Goal: Task Accomplishment & Management: Manage account settings

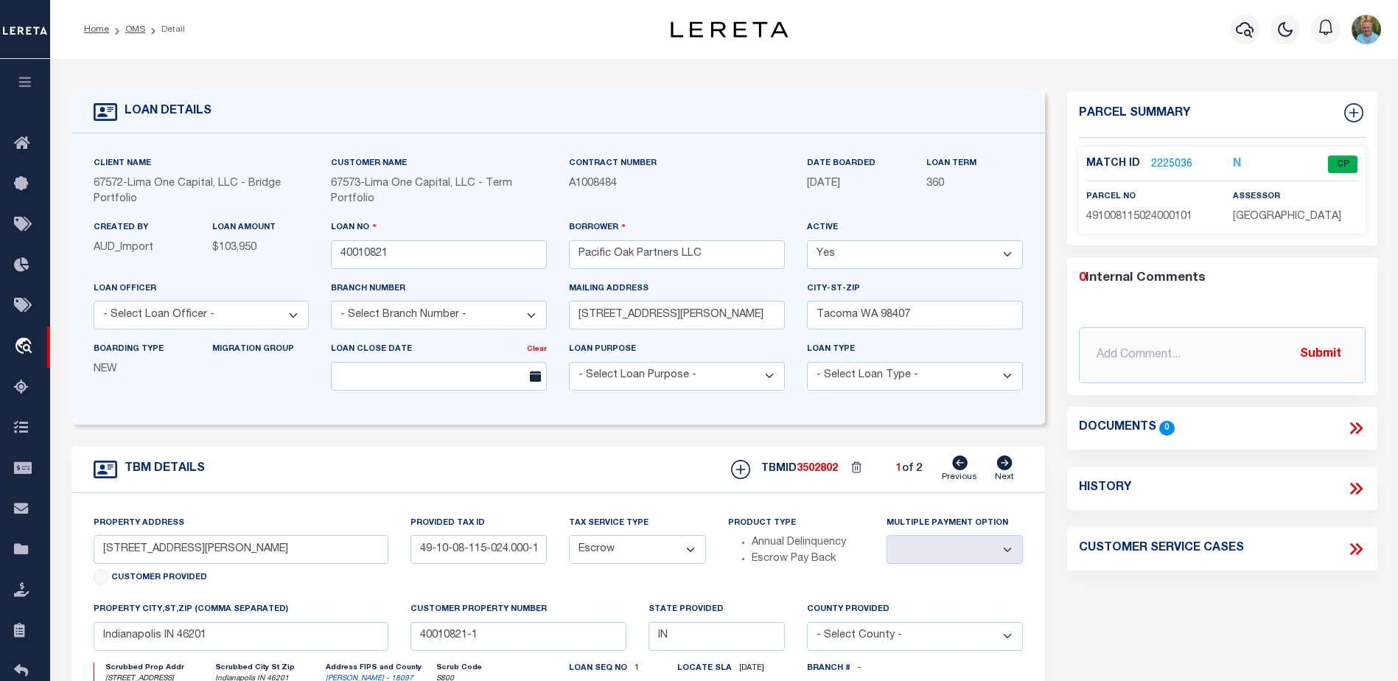
select select "Escrow"
click at [26, 88] on icon "button" at bounding box center [25, 81] width 17 height 13
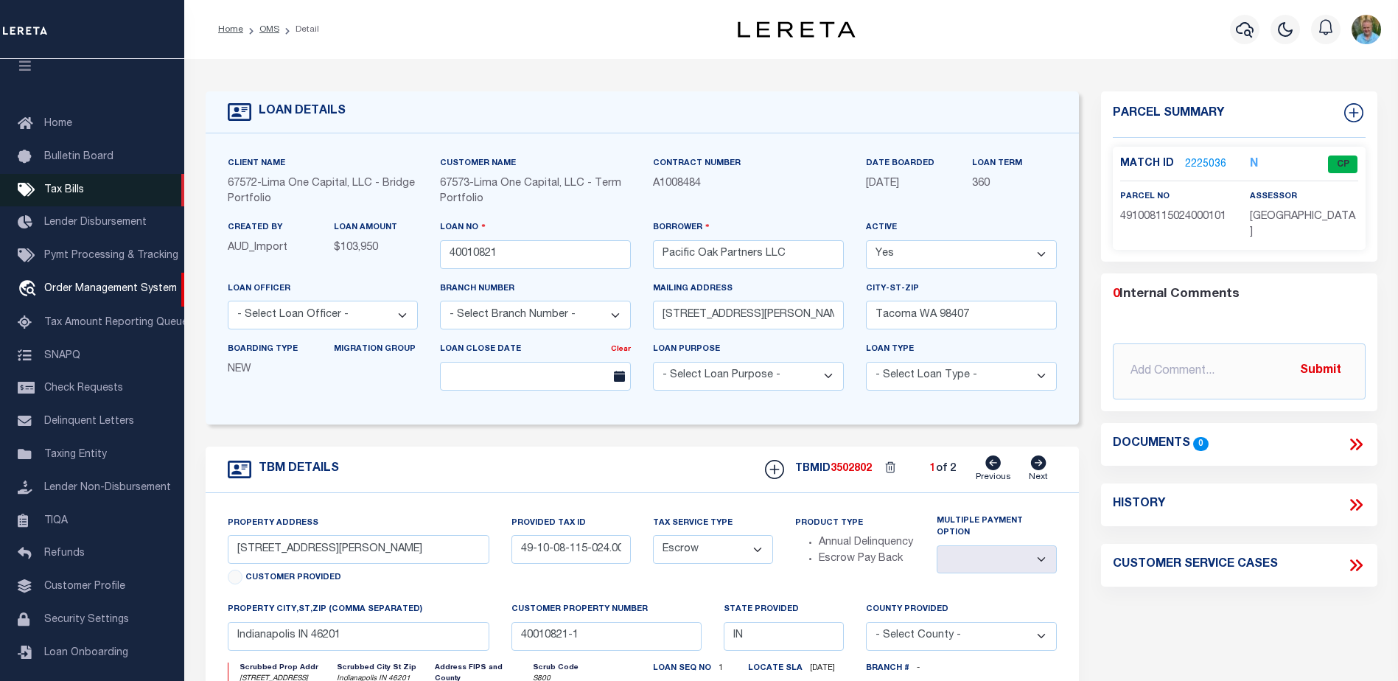
scroll to position [37, 0]
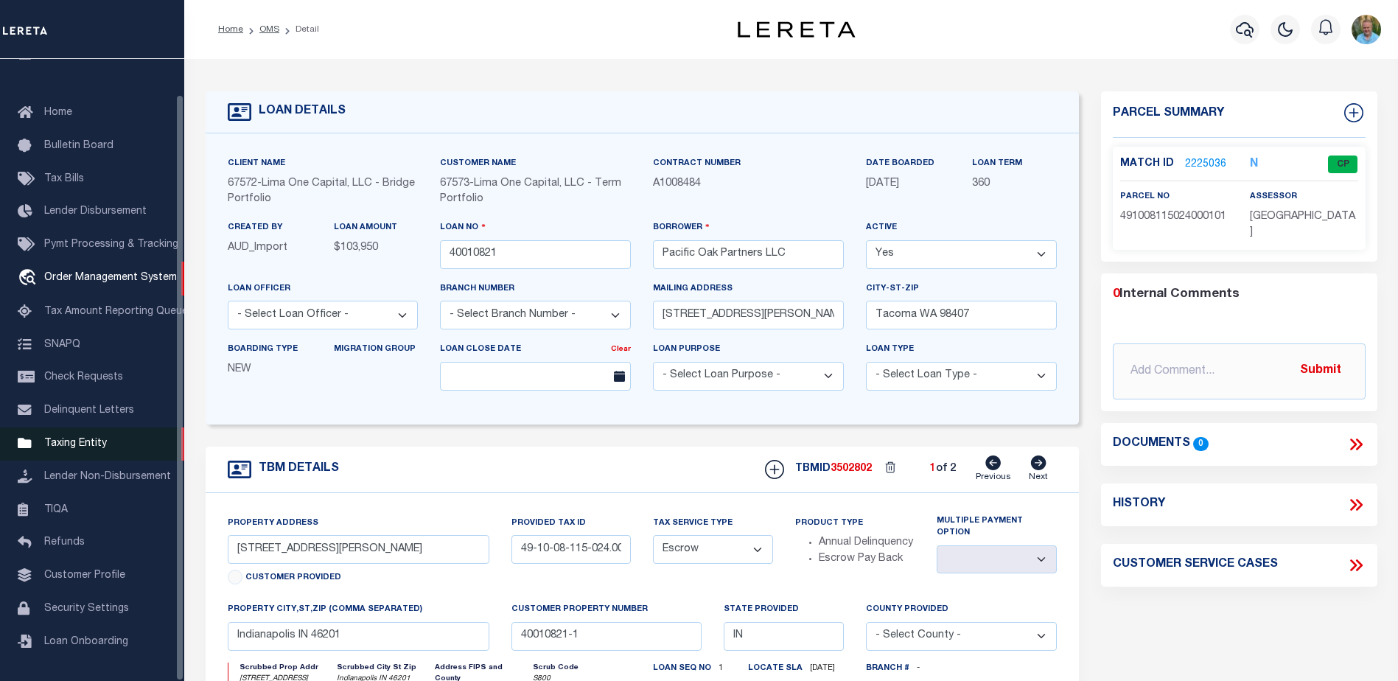
click at [75, 444] on span "Taxing Entity" at bounding box center [75, 443] width 63 height 10
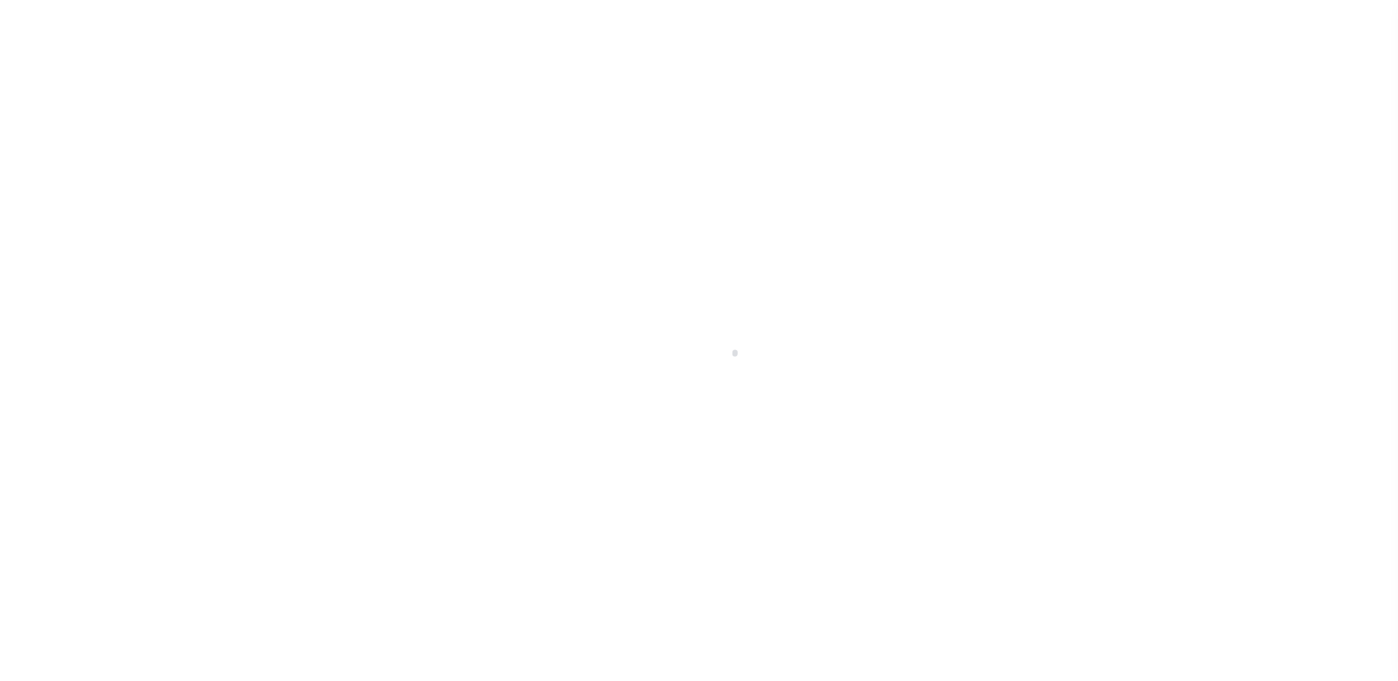
select select
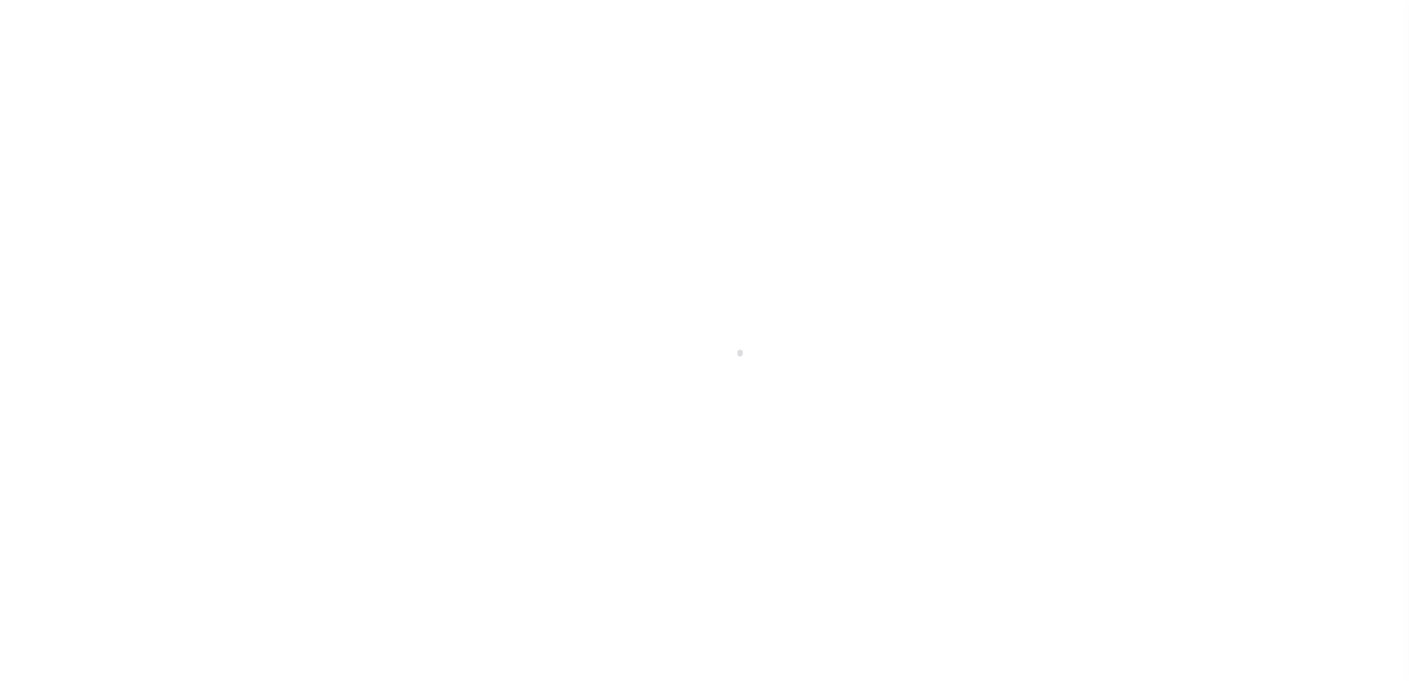
scroll to position [37, 0]
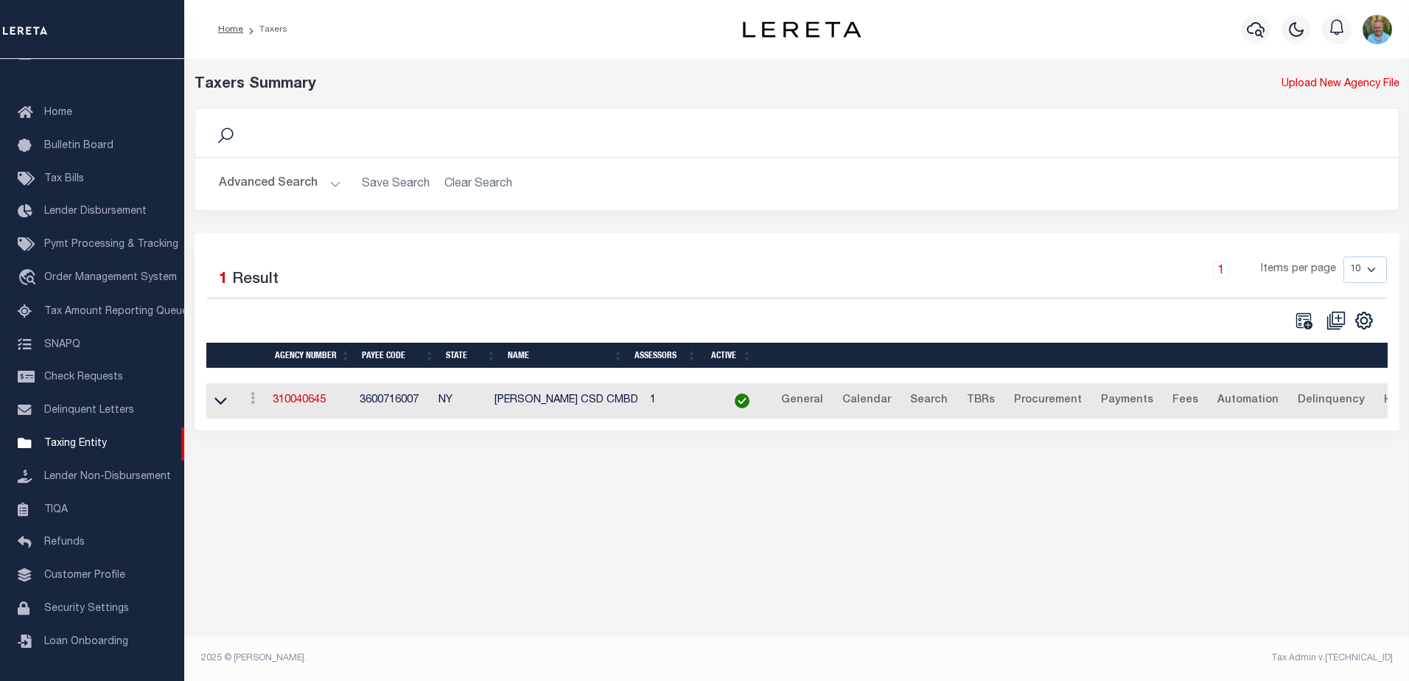
click at [272, 188] on button "Advanced Search" at bounding box center [280, 183] width 122 height 29
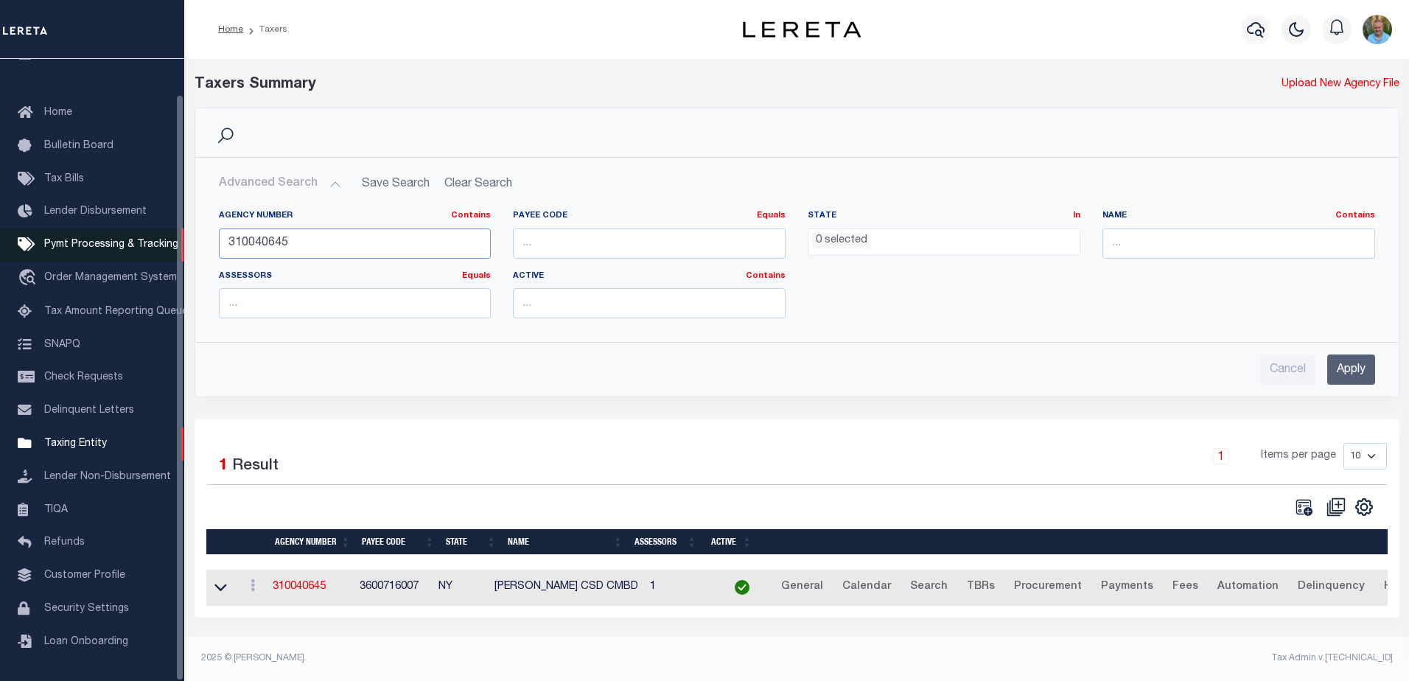
drag, startPoint x: 383, startPoint y: 243, endPoint x: 174, endPoint y: 237, distance: 209.4
click at [174, 237] on div "Home Taxers Profile" at bounding box center [704, 336] width 1409 height 672
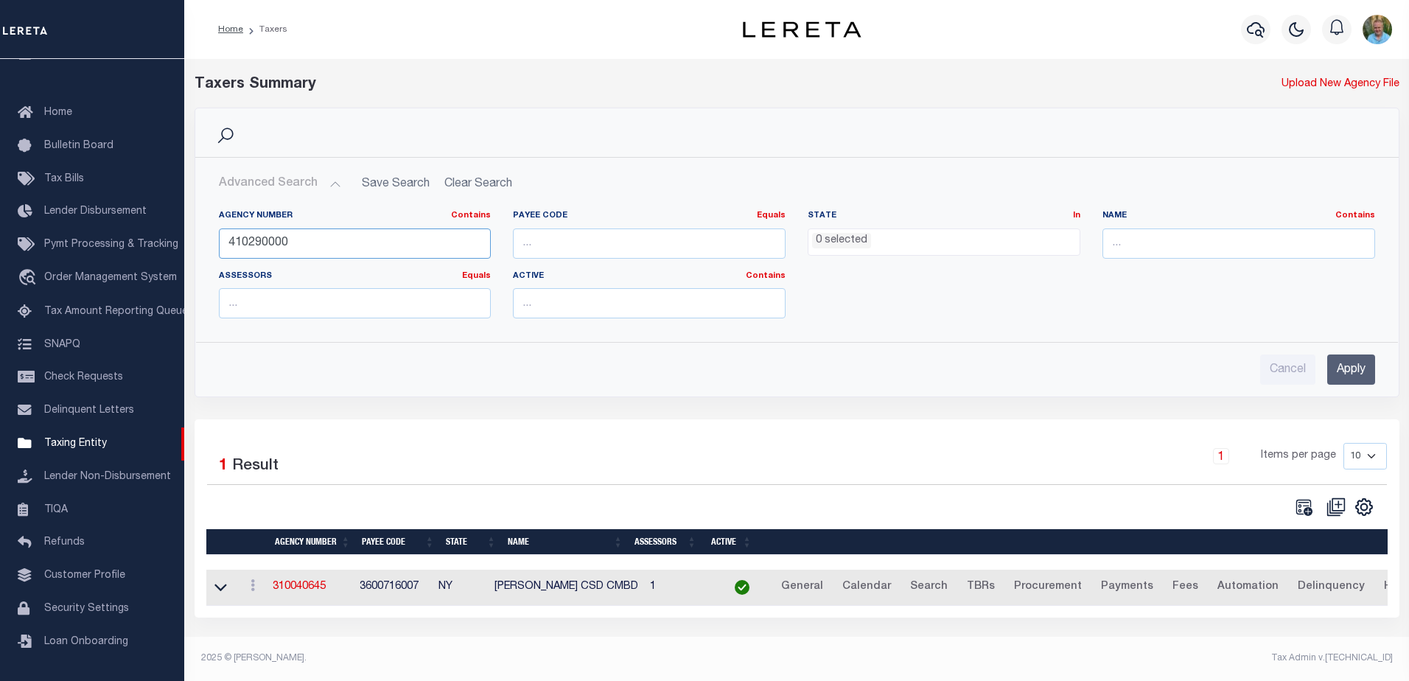
type input "410290000"
click at [1354, 370] on input "Apply" at bounding box center [1351, 369] width 48 height 30
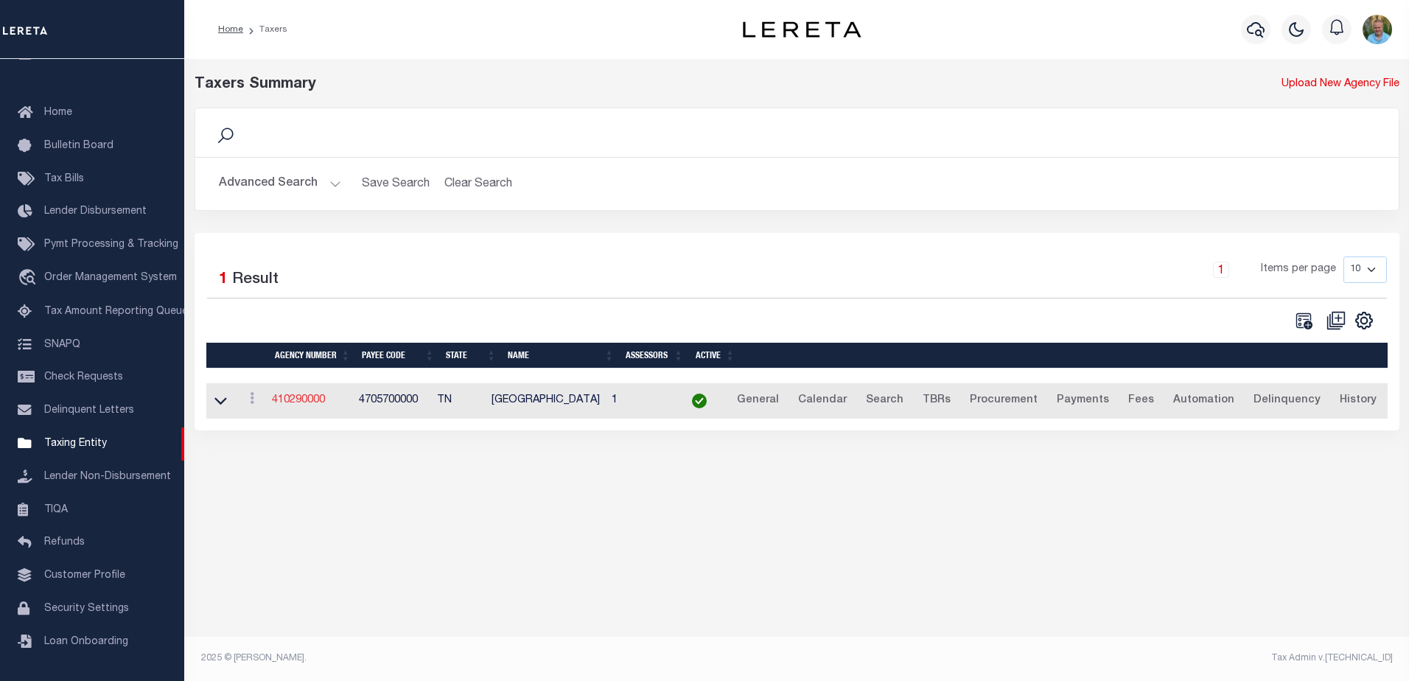
click at [318, 403] on link "410290000" at bounding box center [298, 400] width 53 height 10
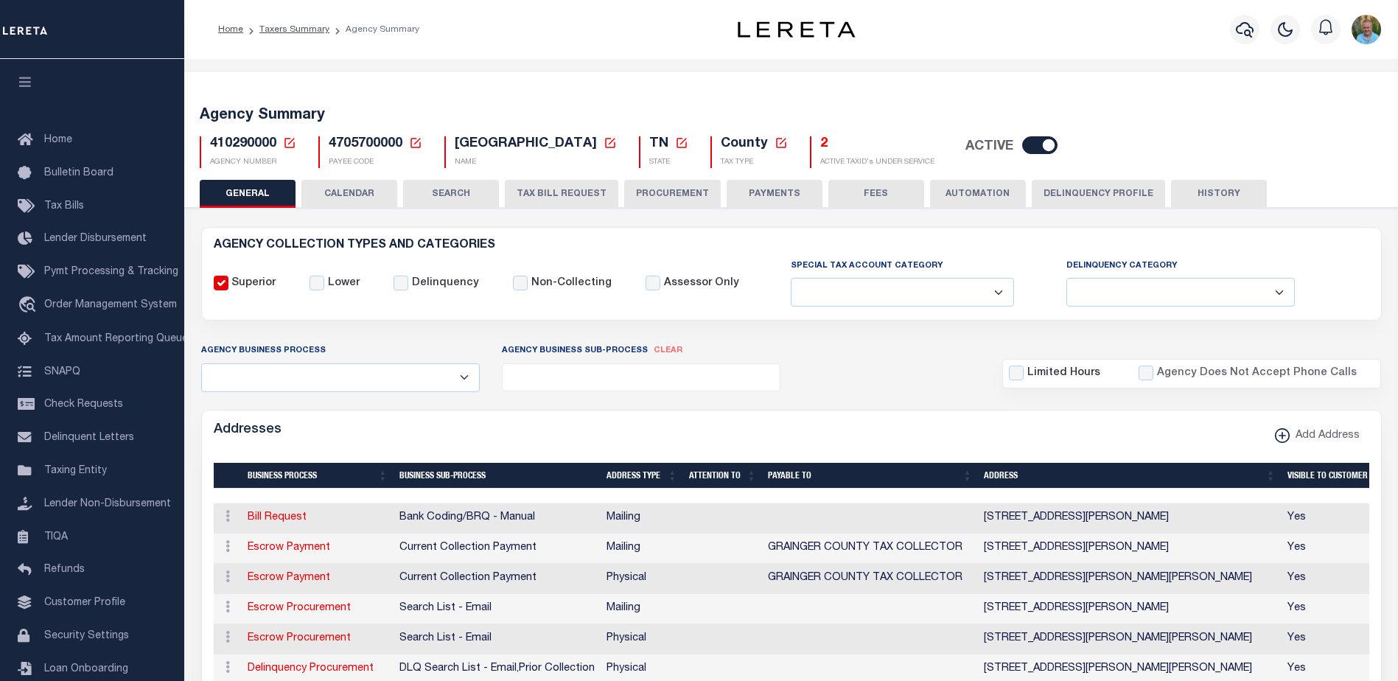
select select
click at [820, 144] on h5 "2" at bounding box center [877, 144] width 114 height 16
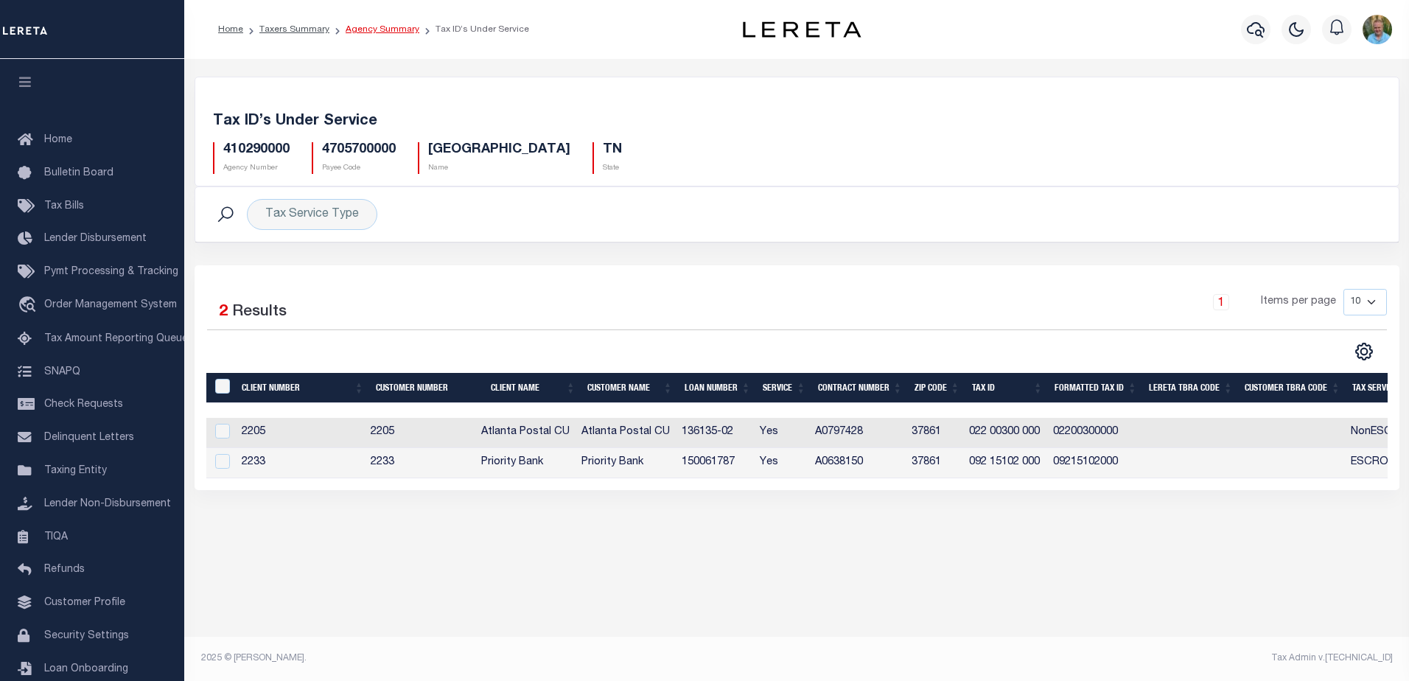
click at [365, 30] on link "Agency Summary" at bounding box center [383, 29] width 74 height 9
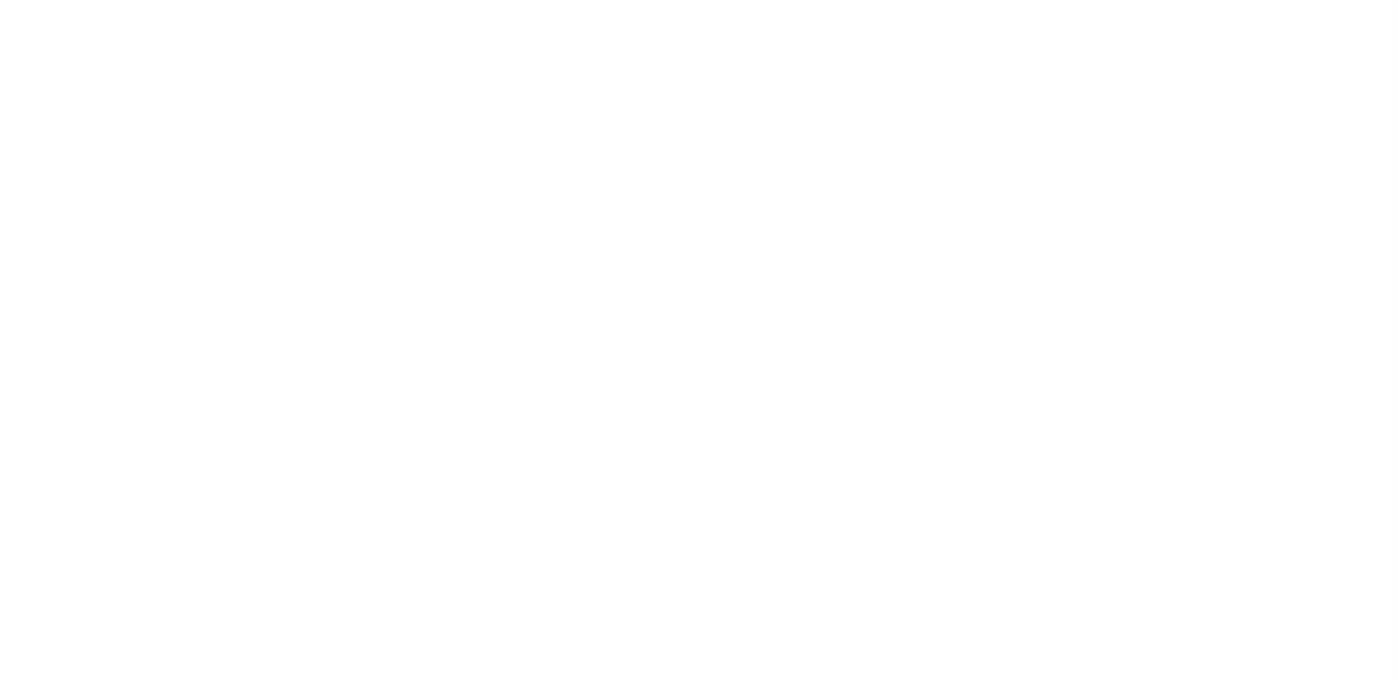
select select
checkbox input "false"
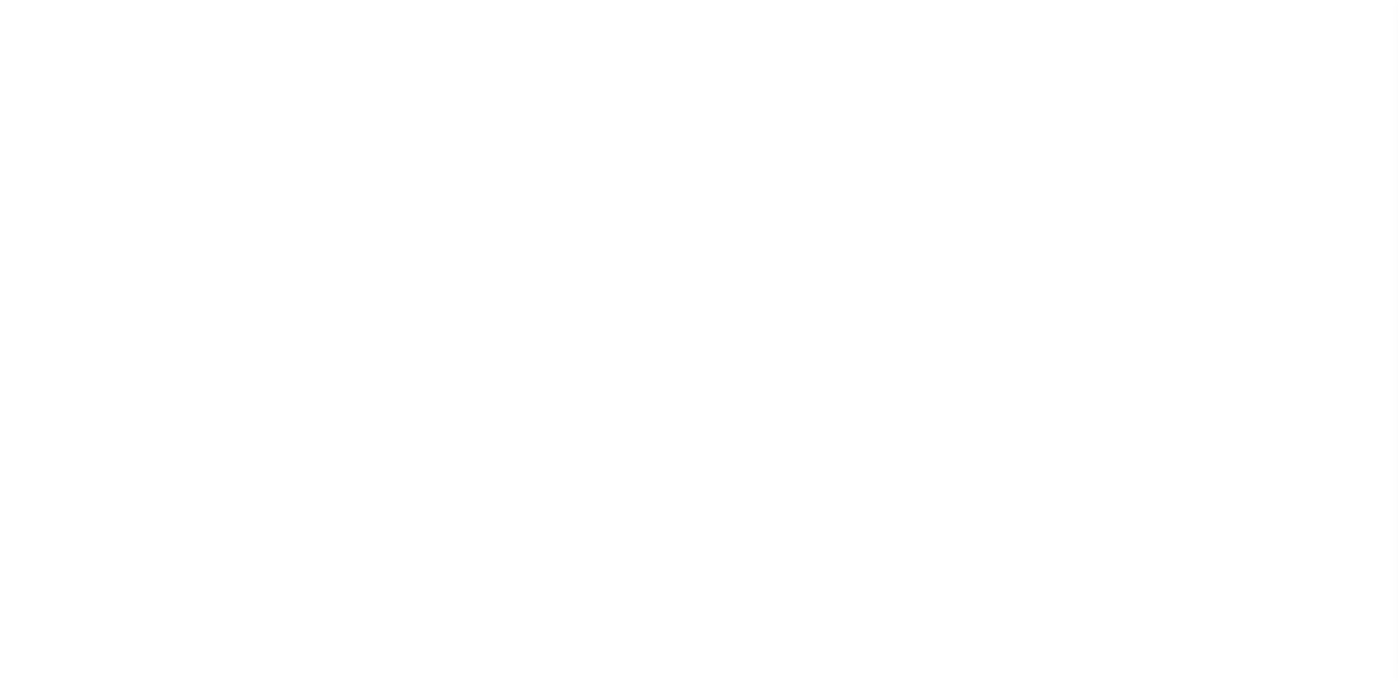
checkbox input "false"
type input "4705700000"
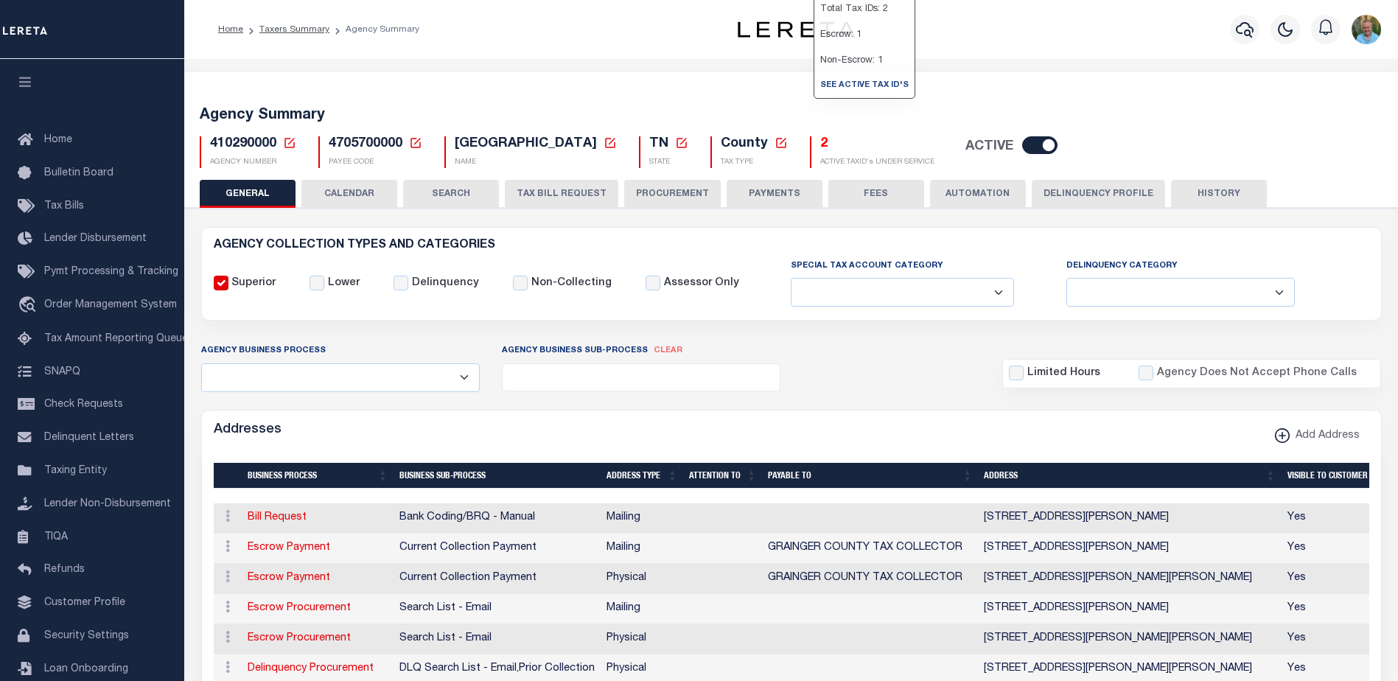
click at [820, 144] on h5 "2" at bounding box center [877, 144] width 114 height 16
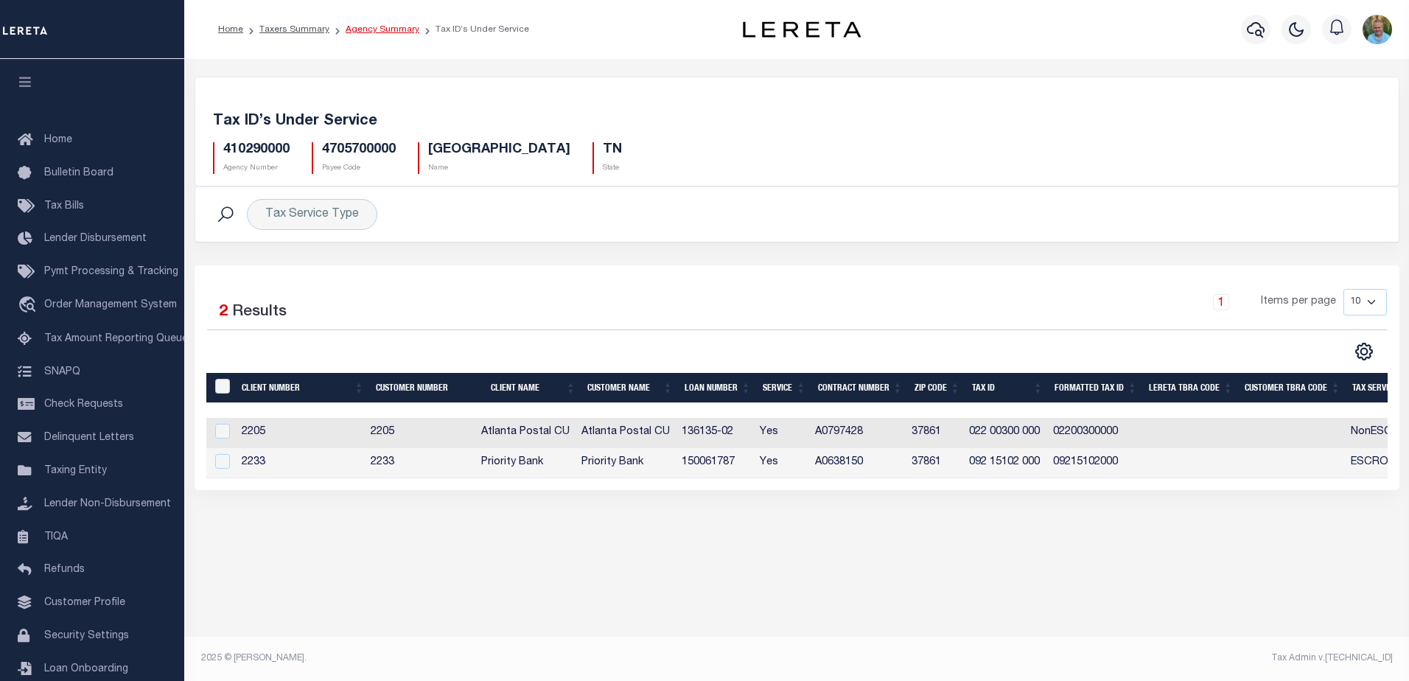
click at [382, 27] on link "Agency Summary" at bounding box center [383, 29] width 74 height 9
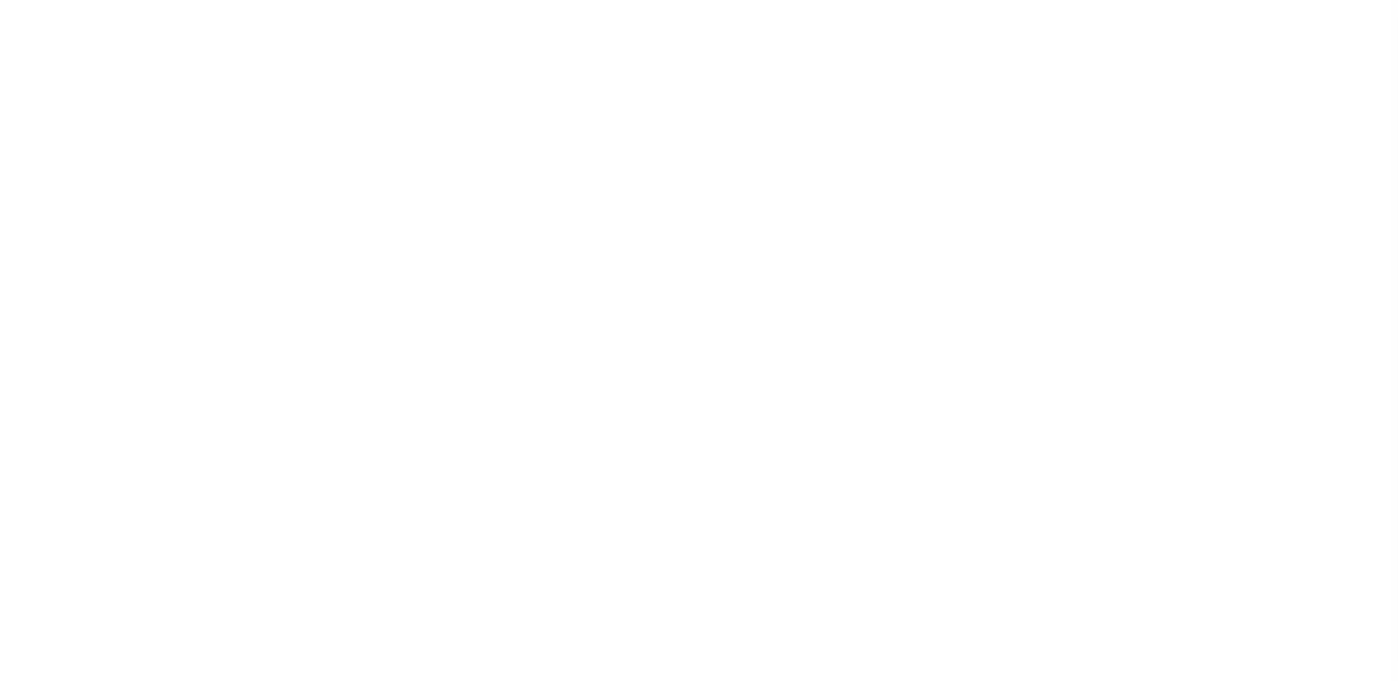
select select
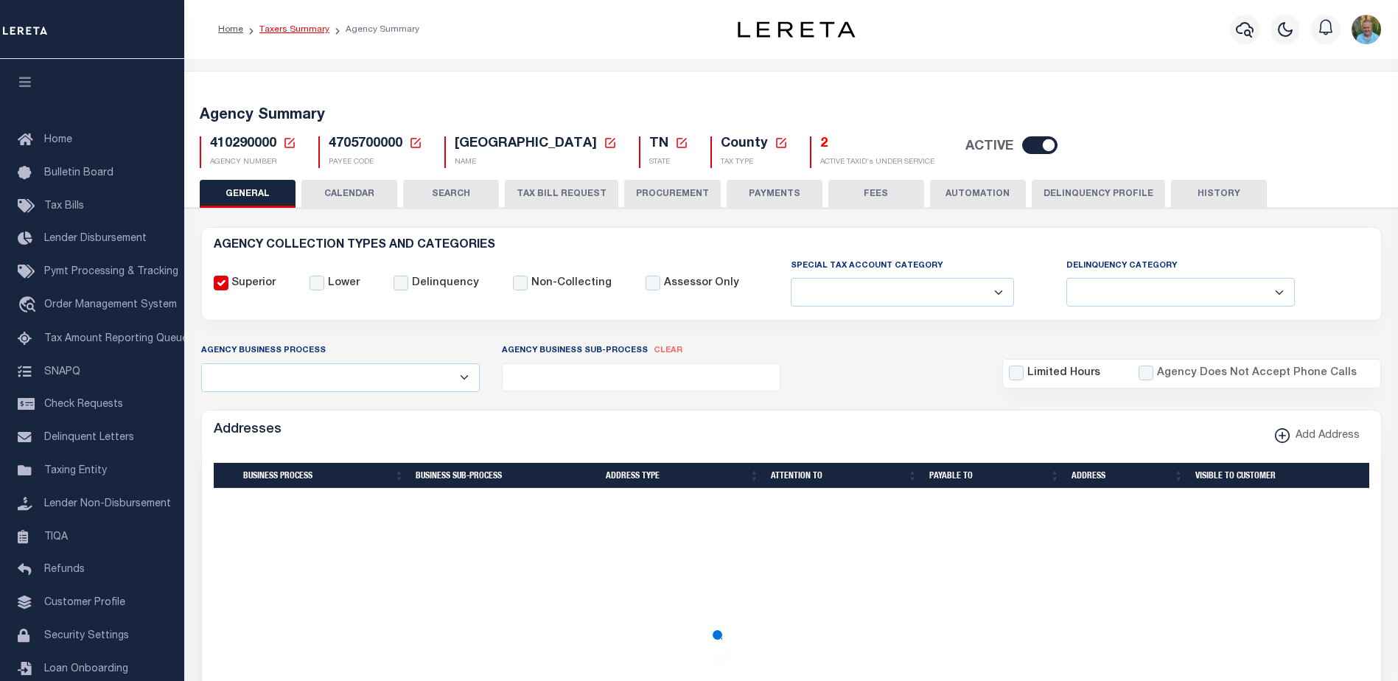
click at [276, 34] on link "Taxers Summary" at bounding box center [294, 29] width 70 height 9
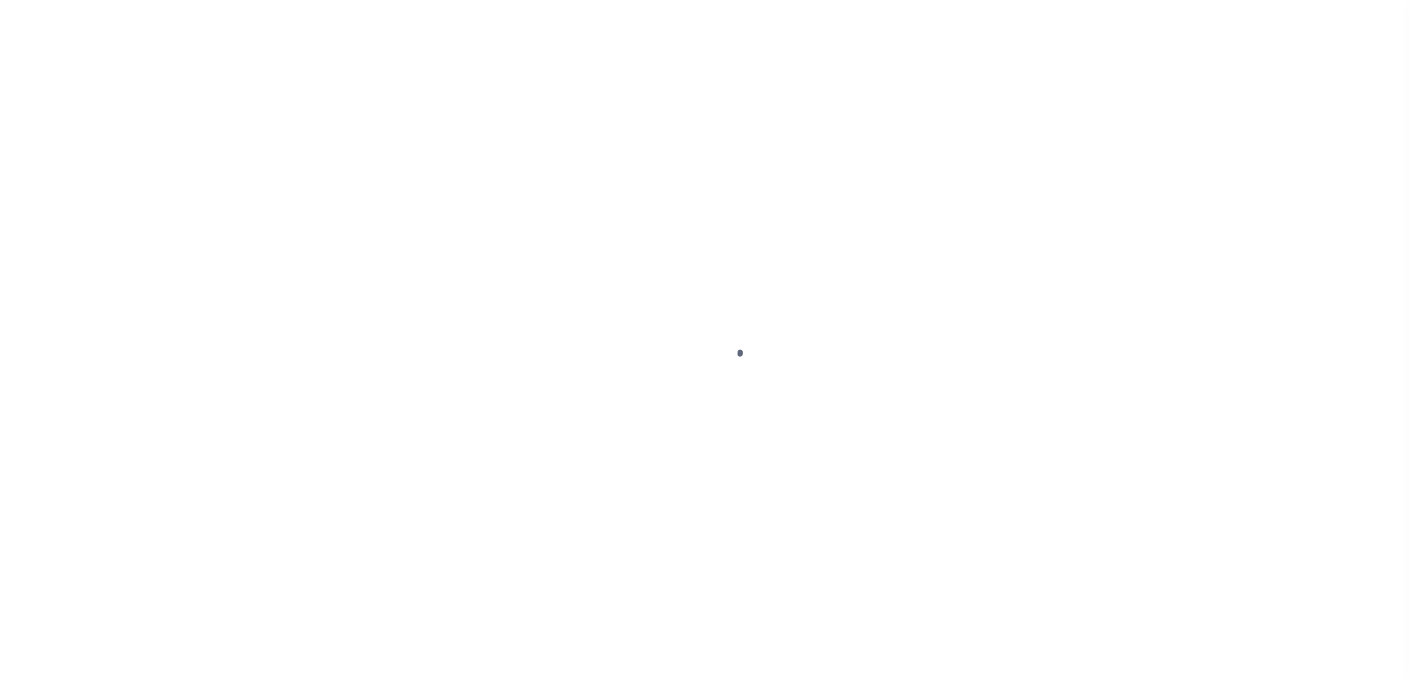
select select
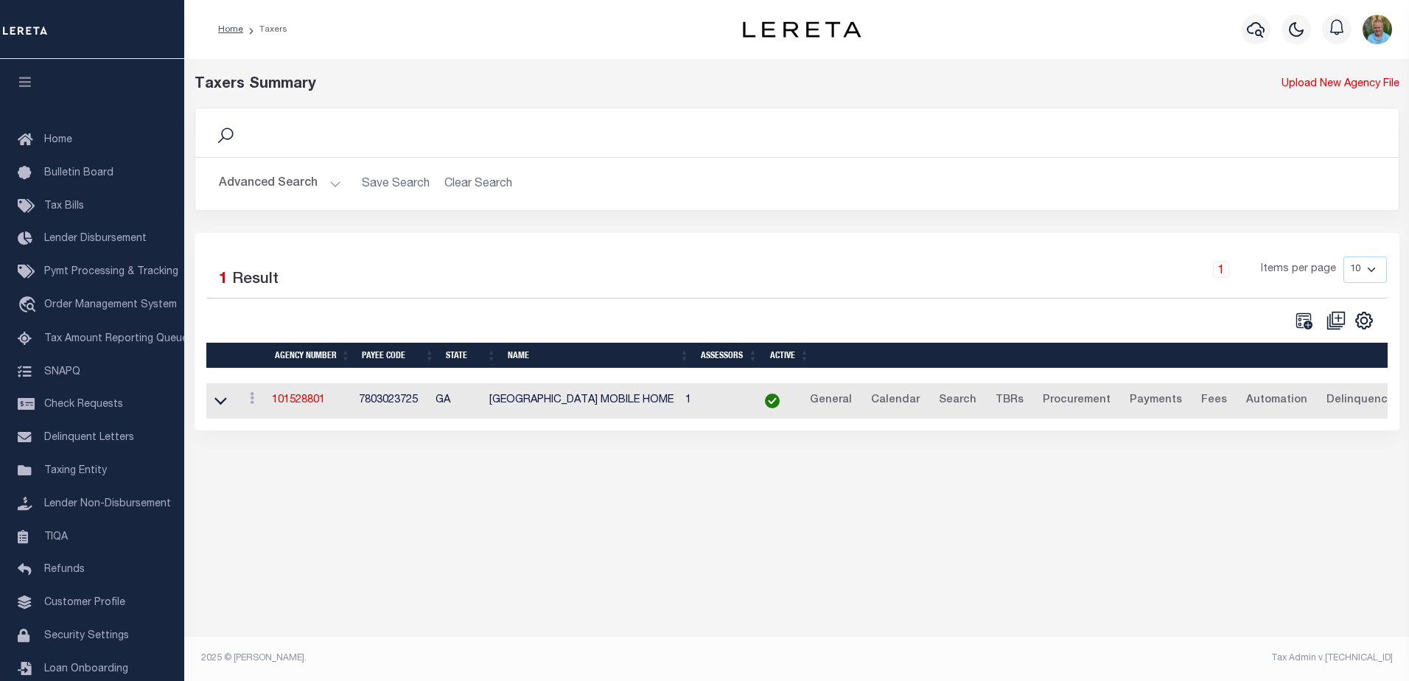
click at [273, 186] on button "Advanced Search" at bounding box center [280, 183] width 122 height 29
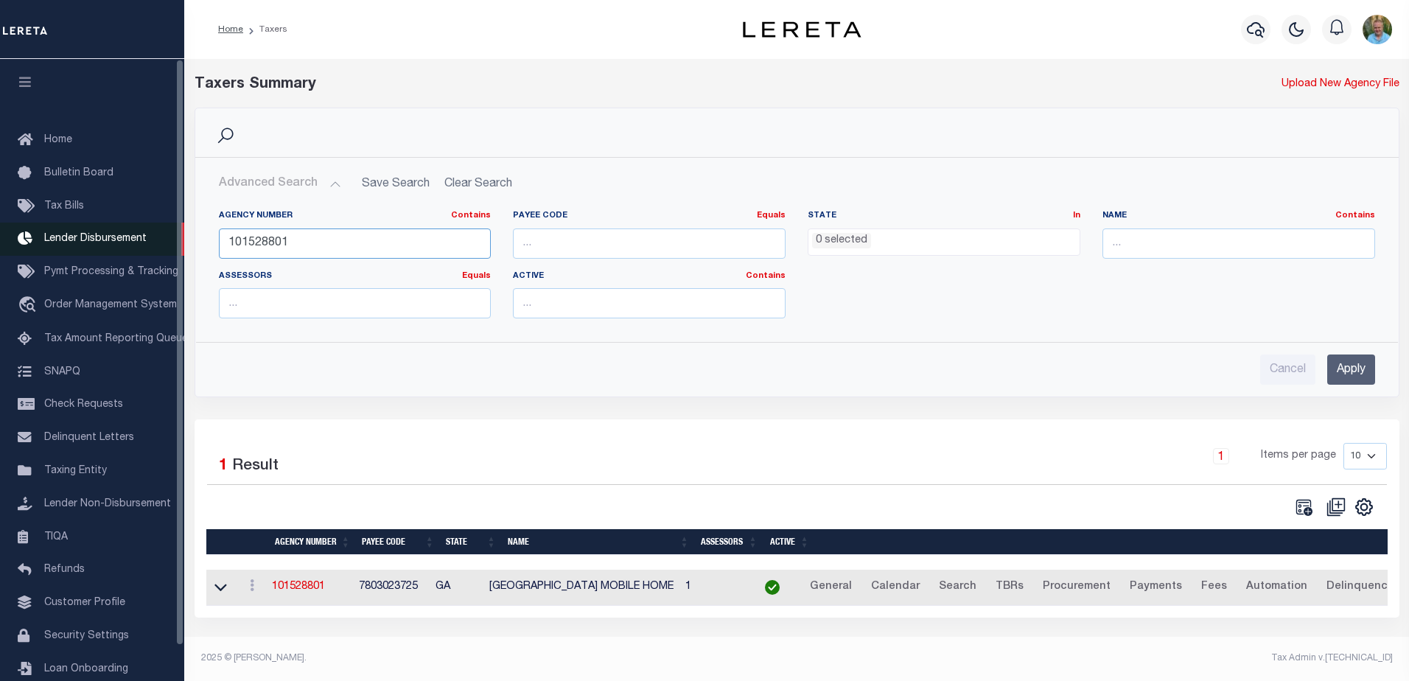
drag, startPoint x: 297, startPoint y: 246, endPoint x: 151, endPoint y: 246, distance: 145.9
click at [151, 246] on div "Home Taxers Profile" at bounding box center [704, 336] width 1409 height 672
type input "360150000"
click at [1354, 360] on input "Apply" at bounding box center [1351, 369] width 48 height 30
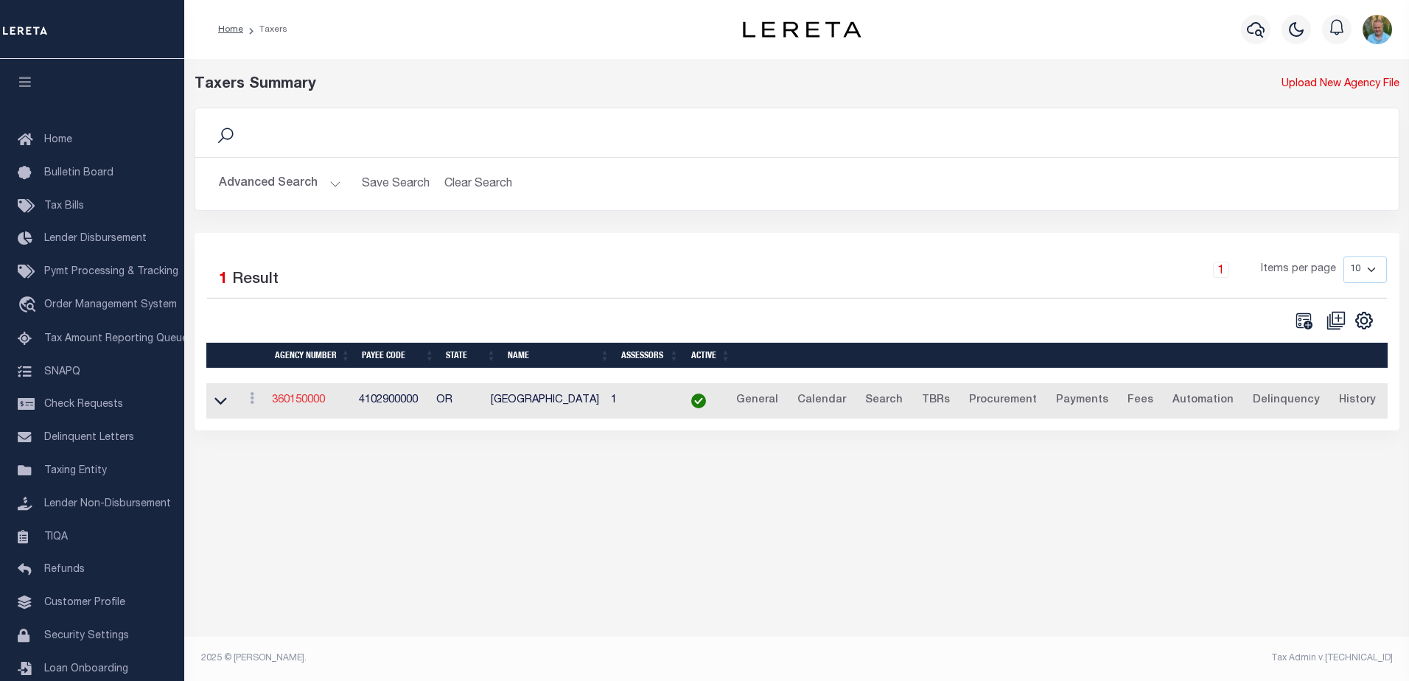
click at [293, 402] on link "360150000" at bounding box center [298, 400] width 53 height 10
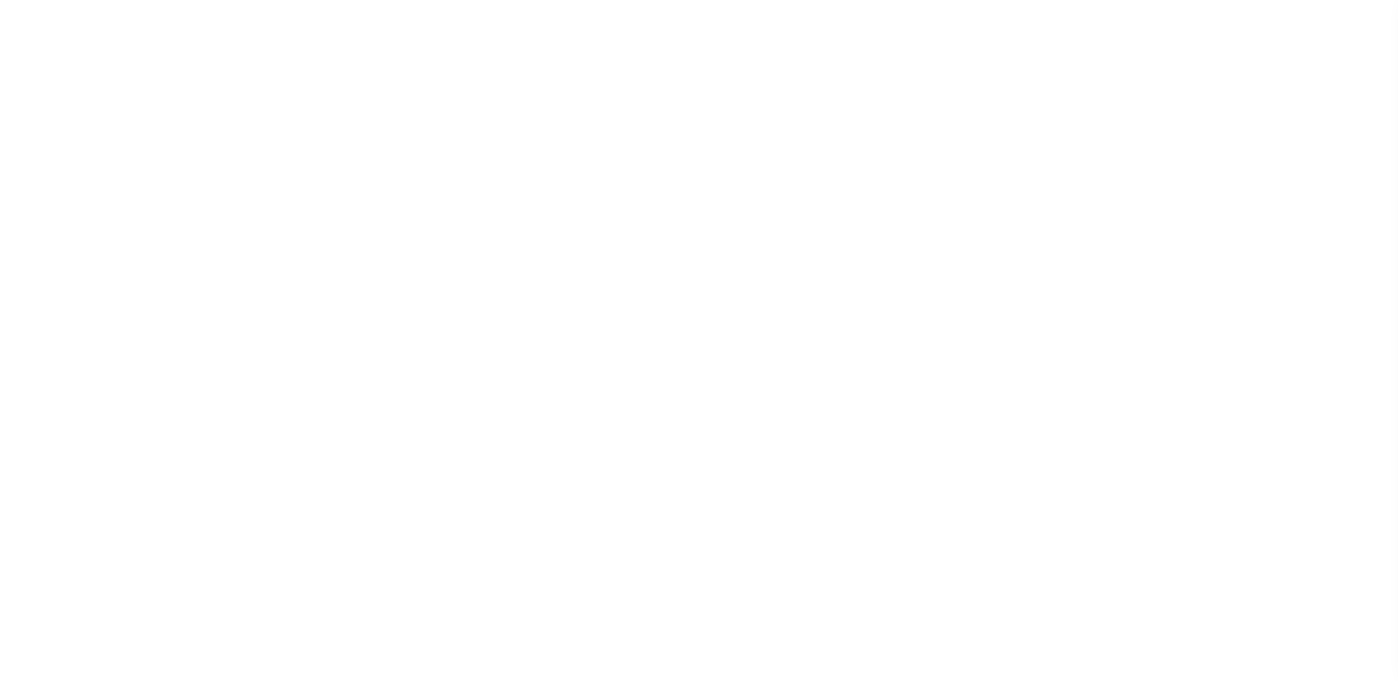
select select
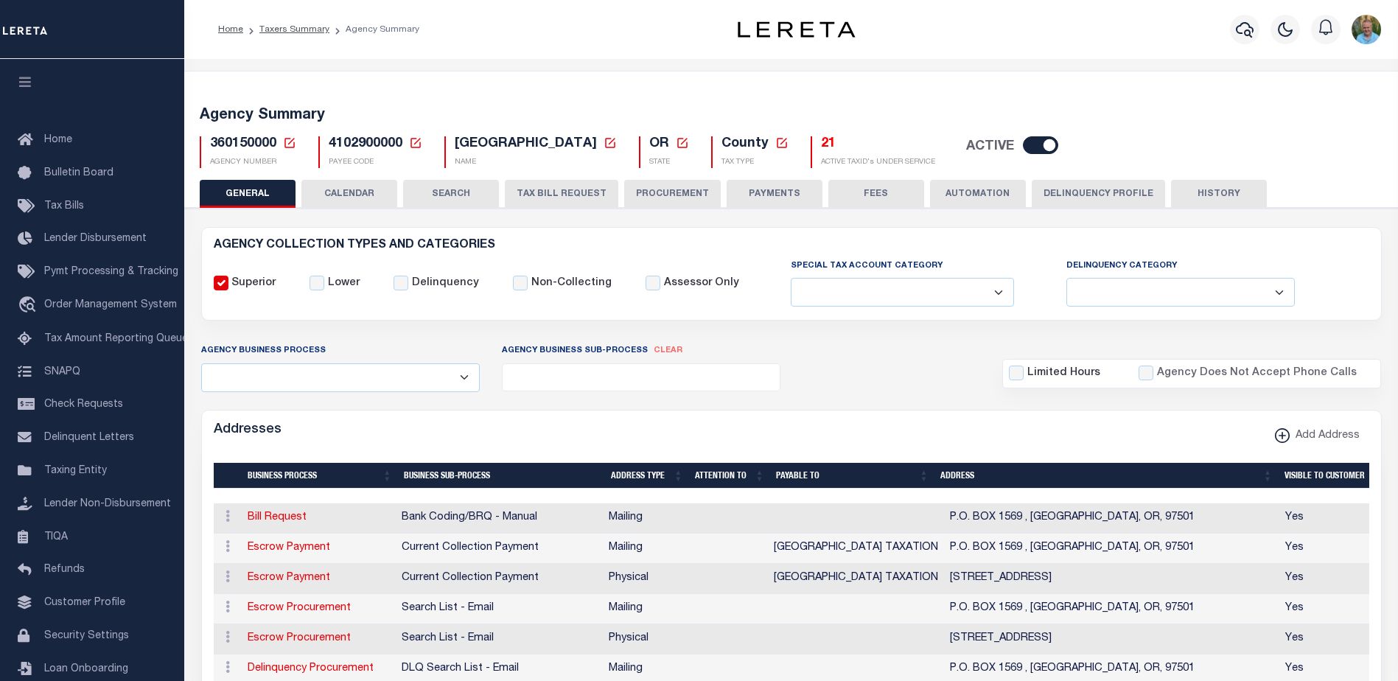
click at [585, 196] on button "TAX BILL REQUEST" at bounding box center [561, 194] width 113 height 28
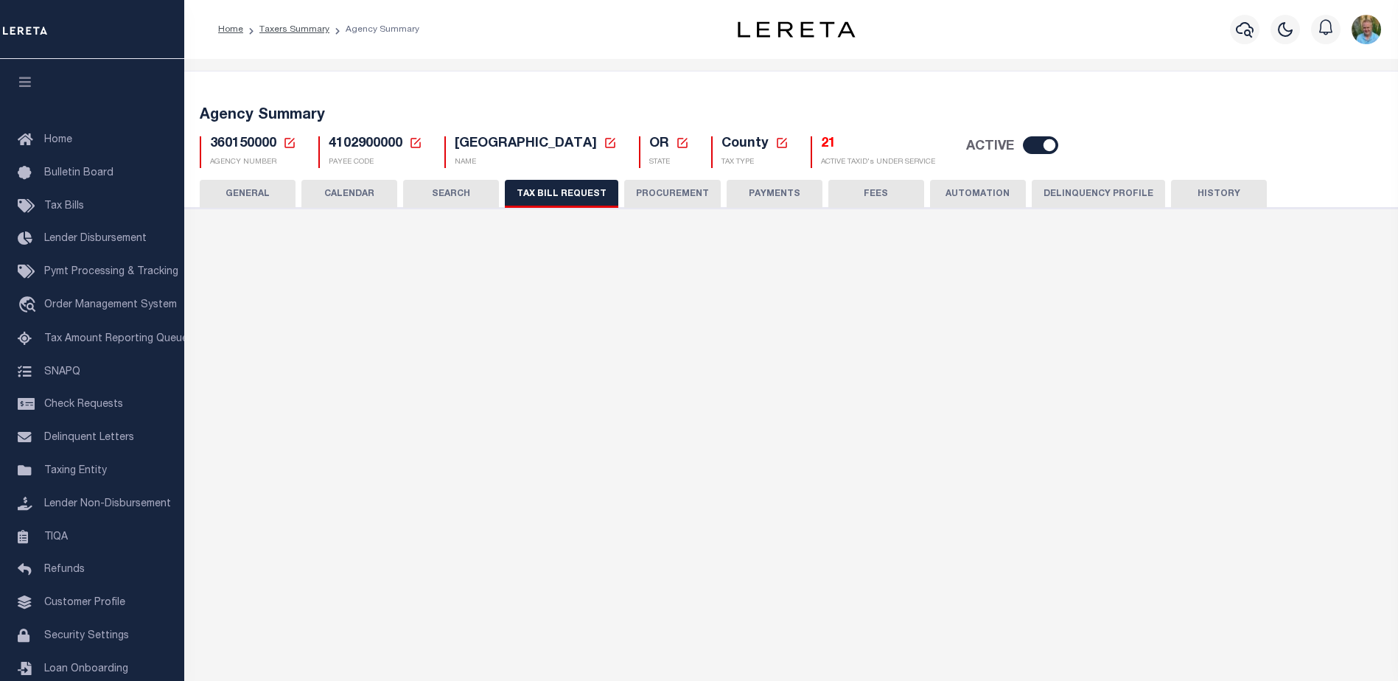
checkbox input "false"
select select "22"
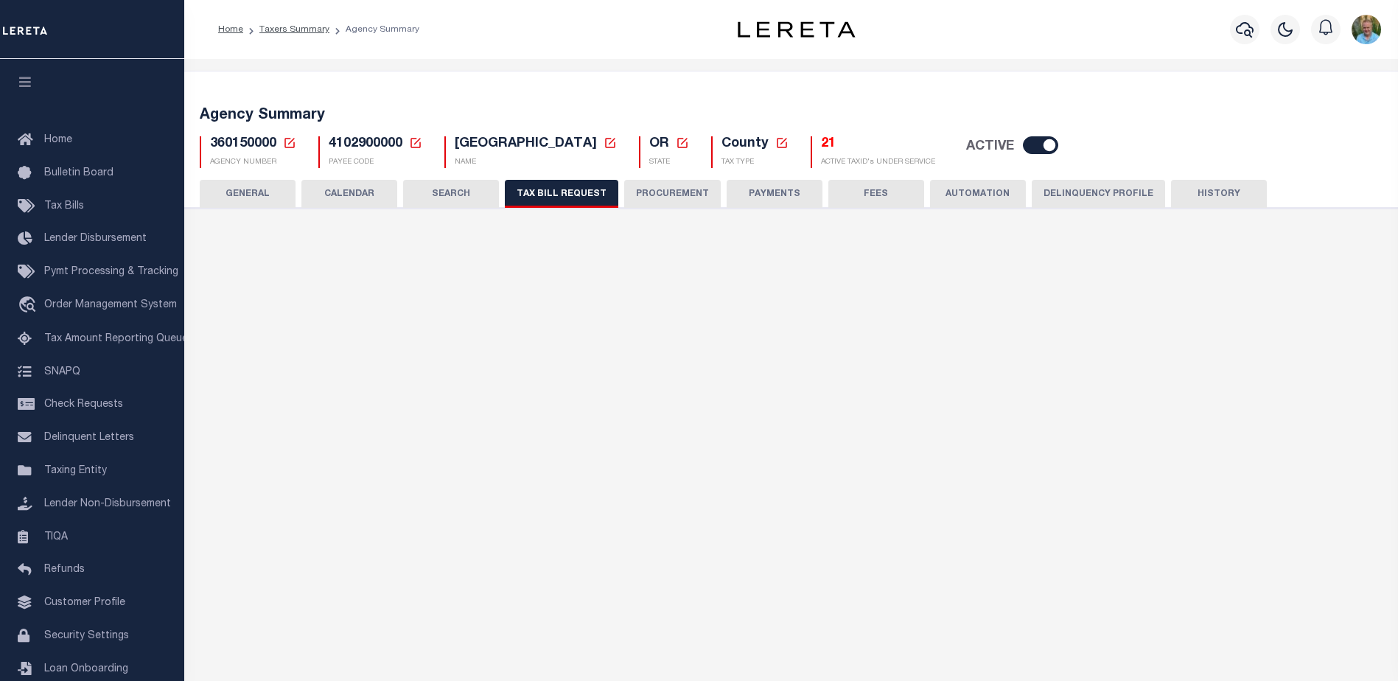
select select "true"
select select "9"
type input "LTS"
select select
type input "1"
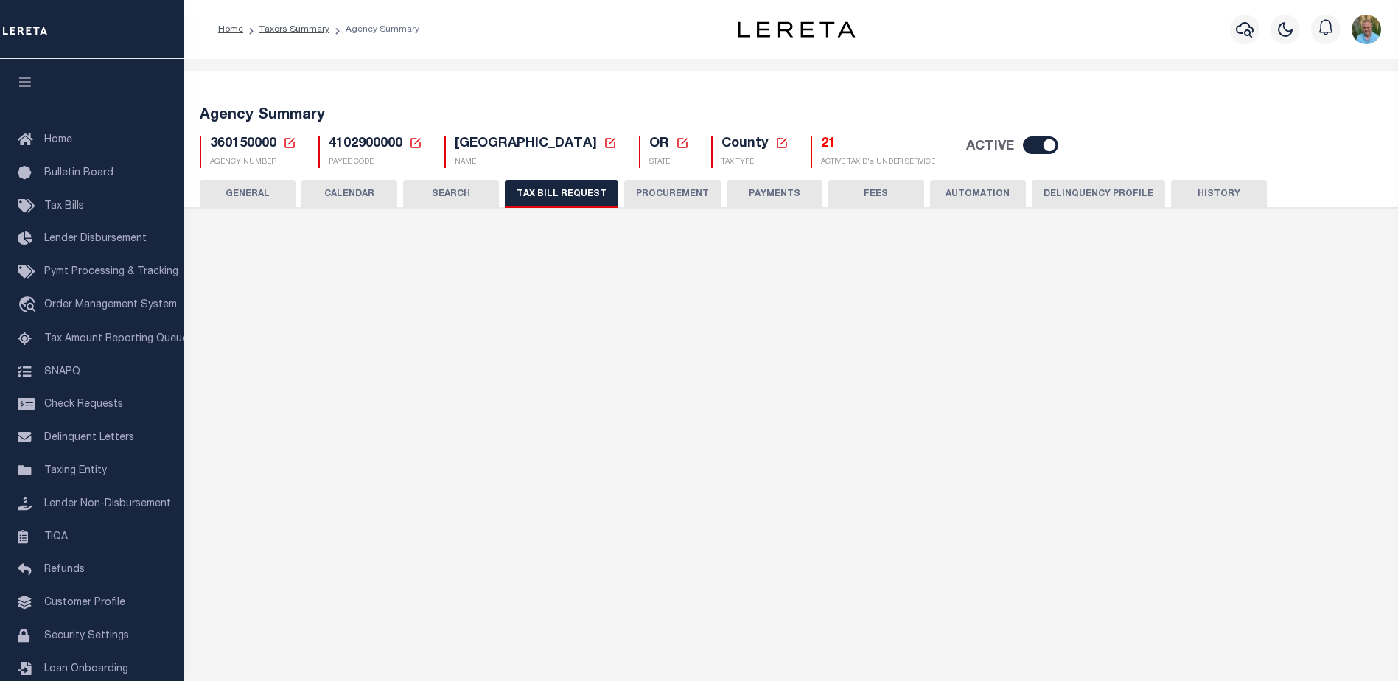
select select "4100743000"
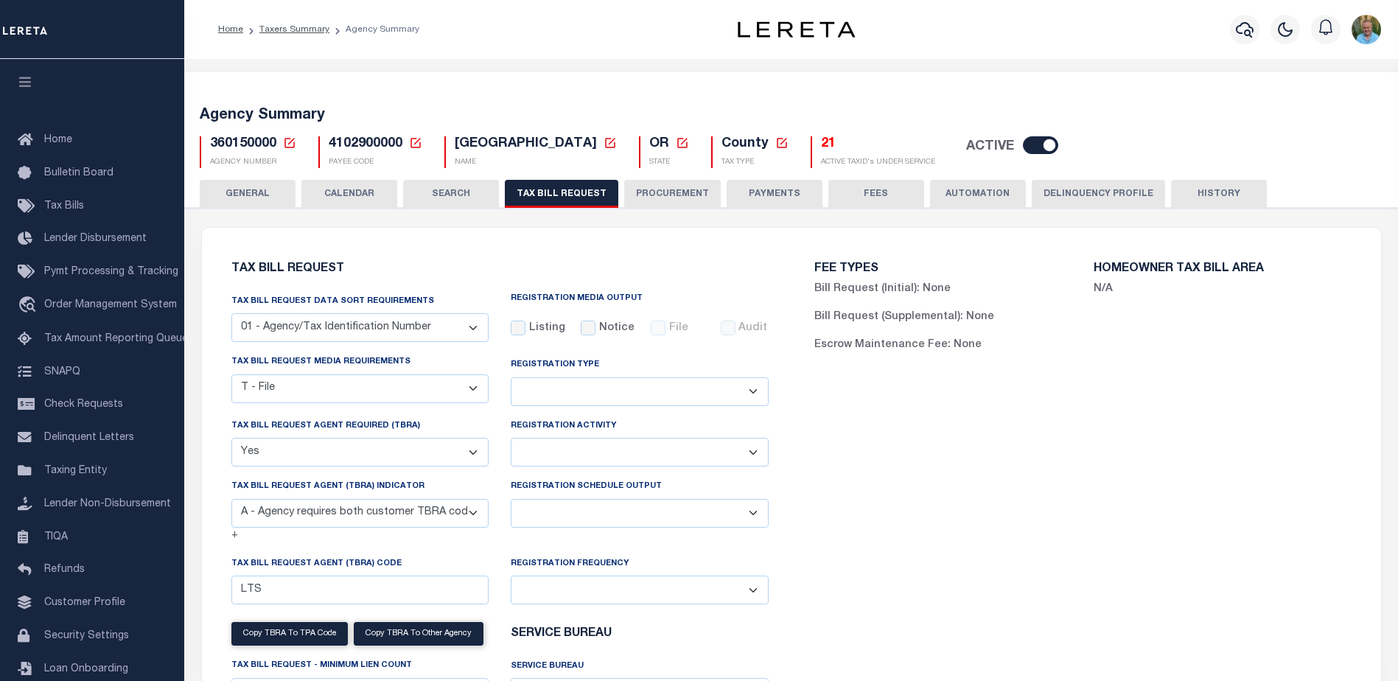
click at [821, 144] on h5 "21" at bounding box center [878, 144] width 114 height 16
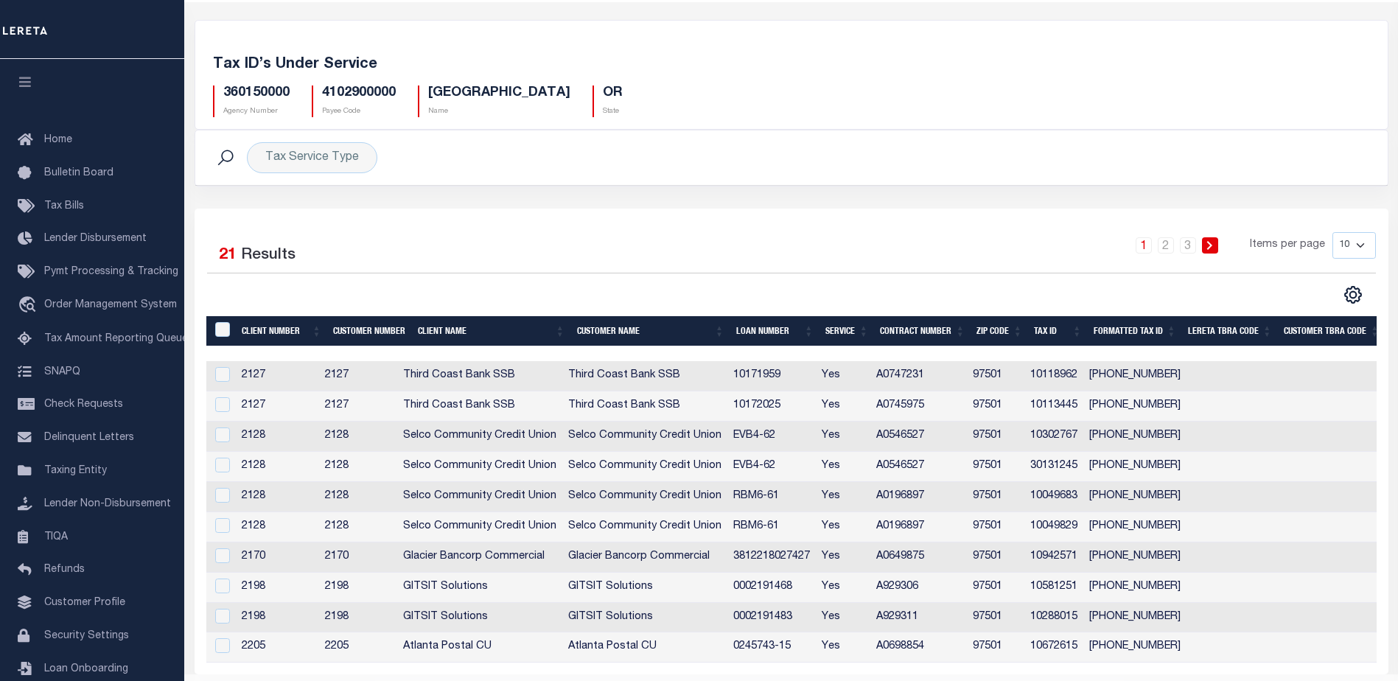
scroll to position [7, 0]
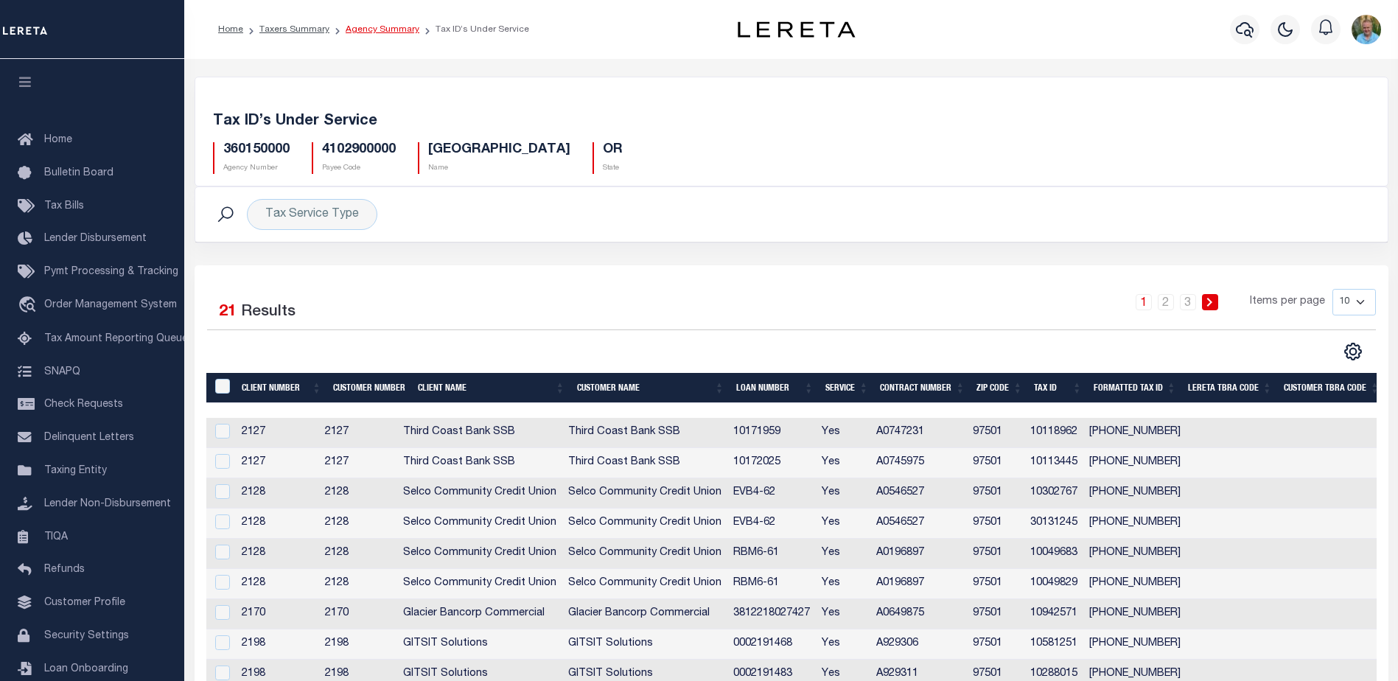
click at [375, 27] on link "Agency Summary" at bounding box center [383, 29] width 74 height 9
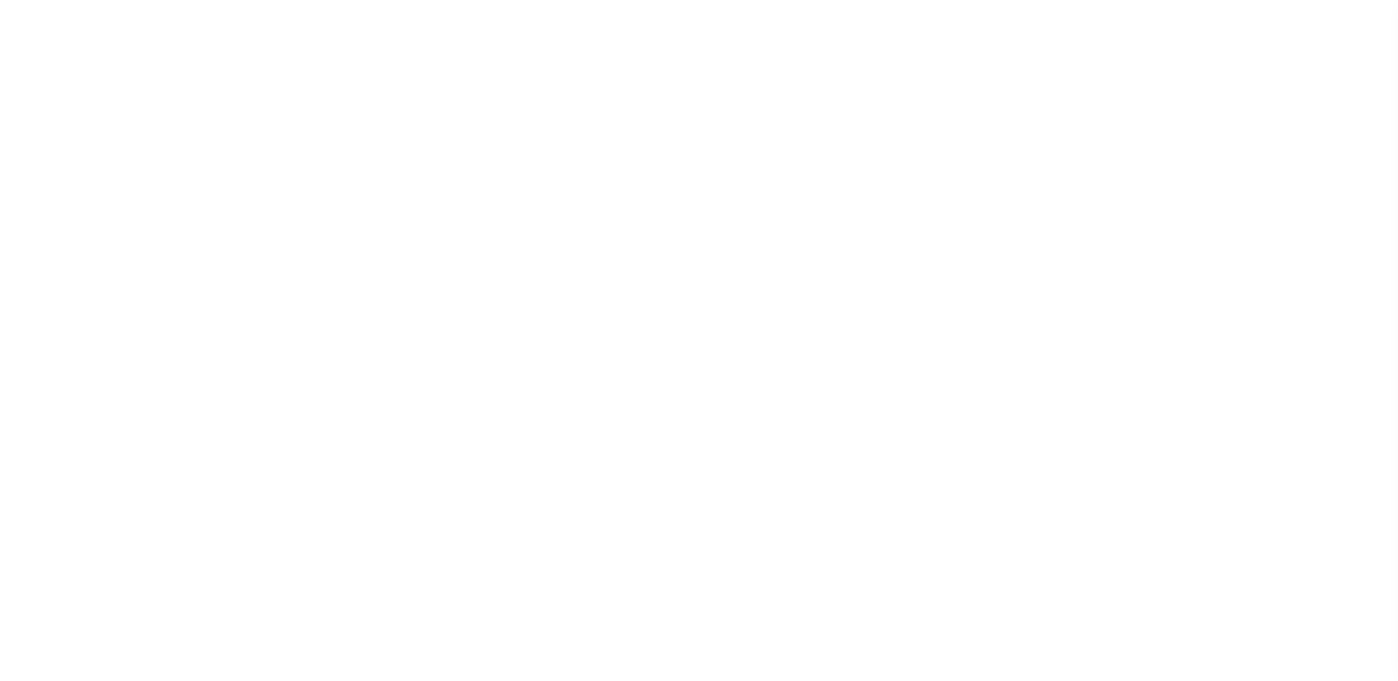
select select
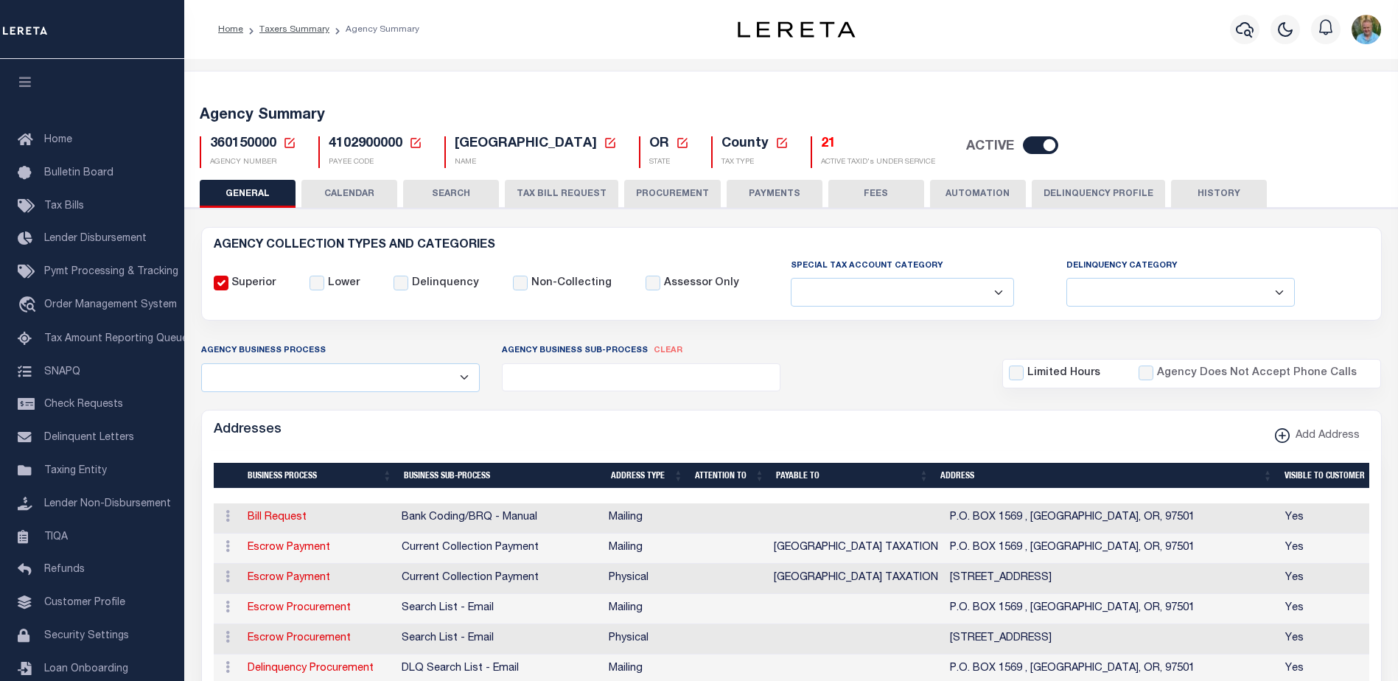
click at [554, 195] on button "TAX BILL REQUEST" at bounding box center [561, 194] width 113 height 28
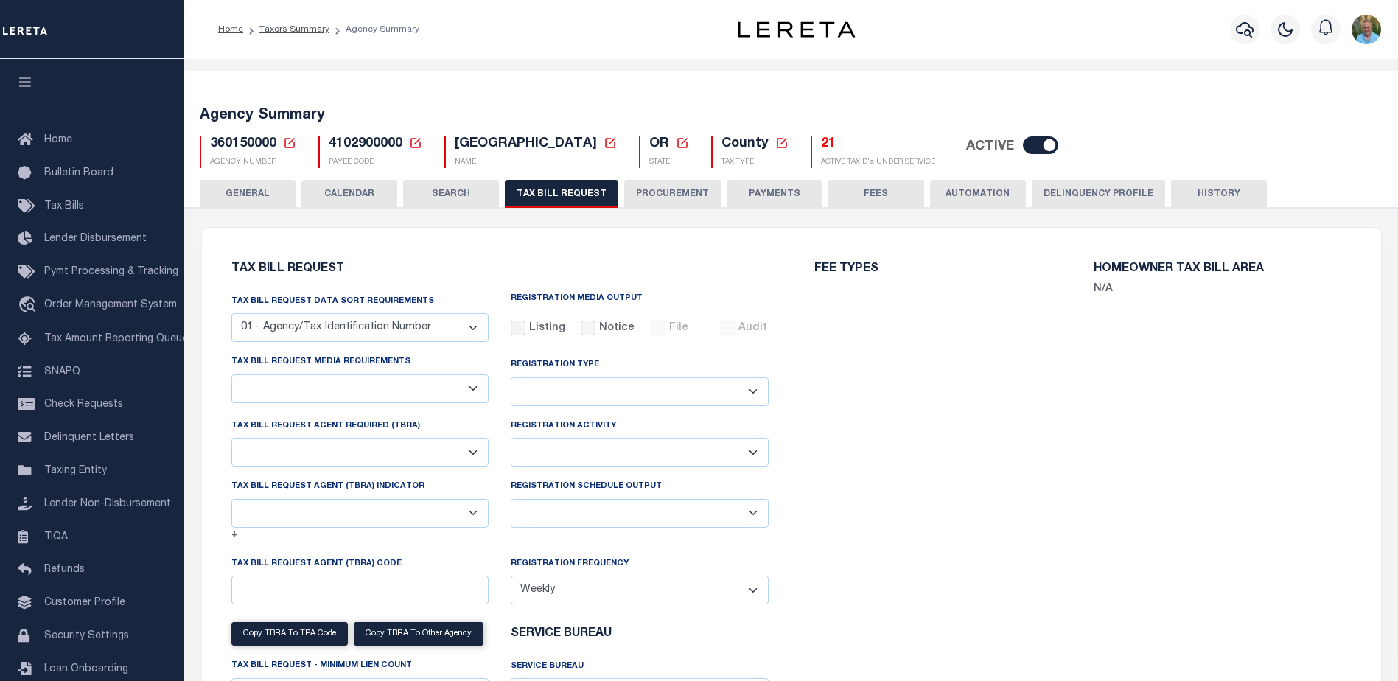
checkbox input "false"
select select "22"
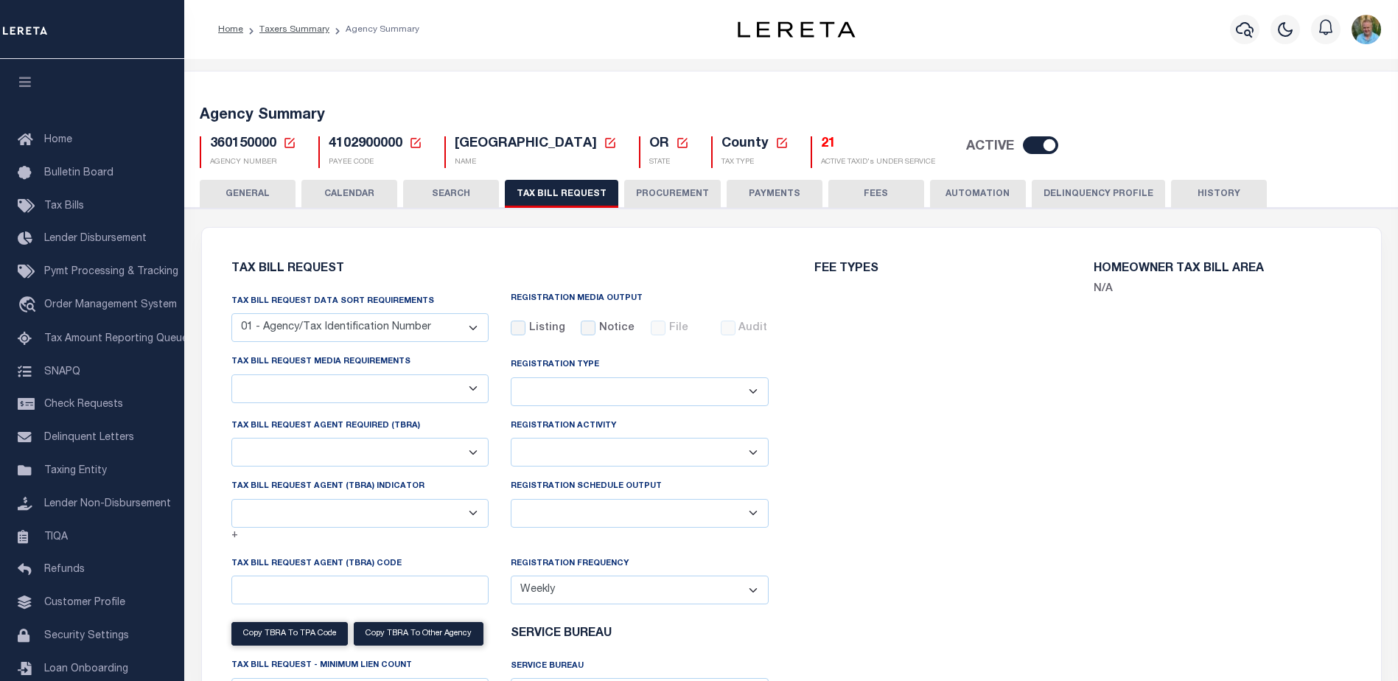
select select "true"
select select "9"
type input "LTS"
select select
type input "1"
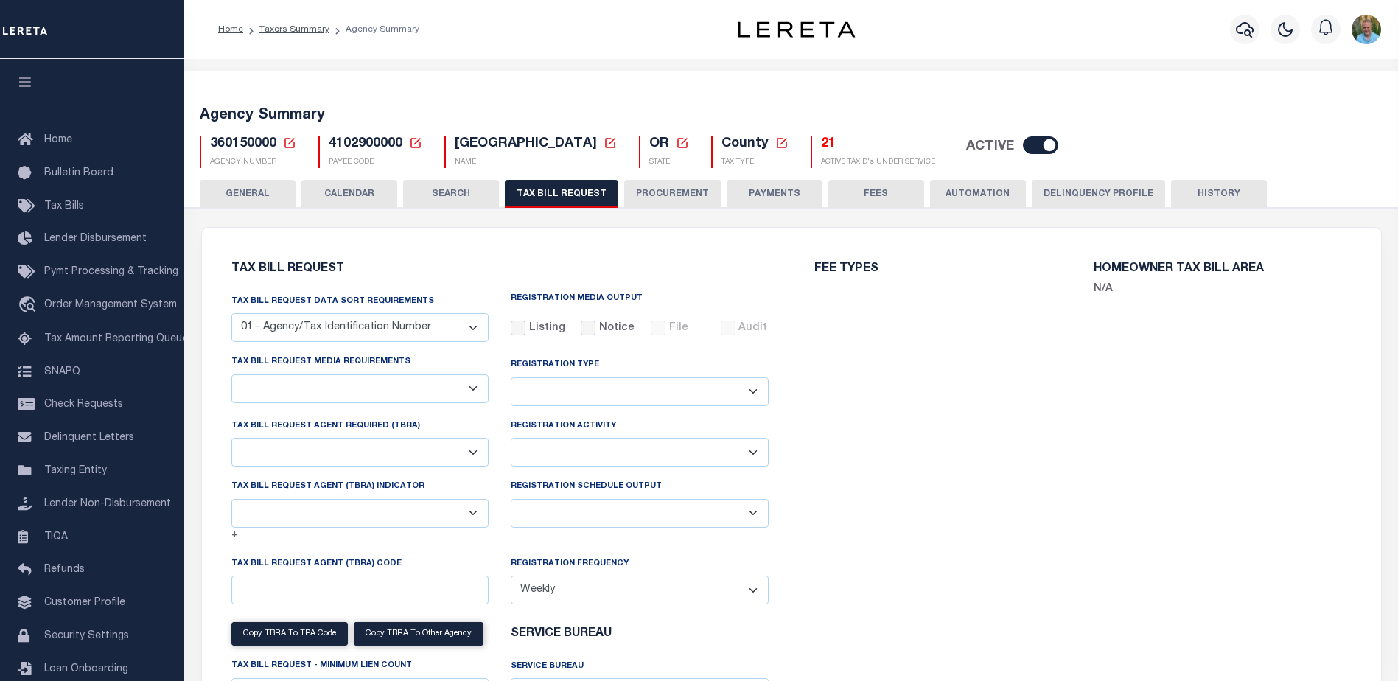
select select "4100743000"
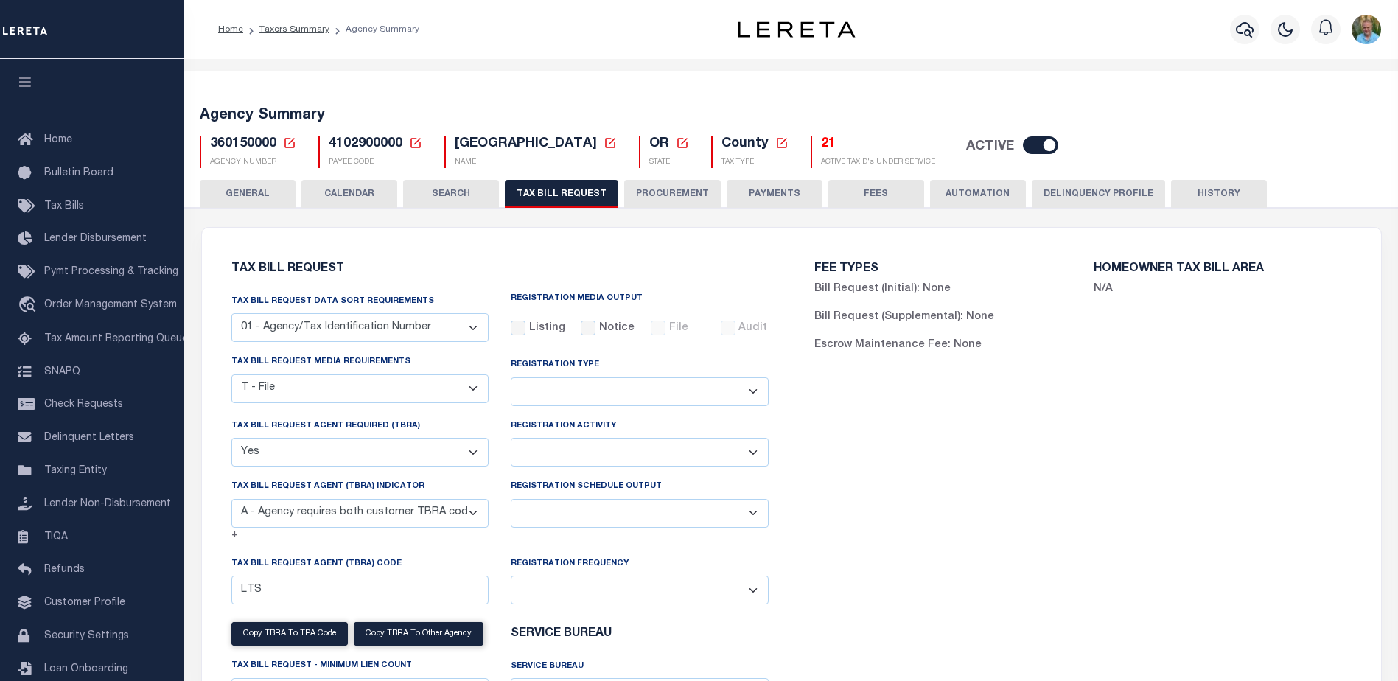
scroll to position [147, 0]
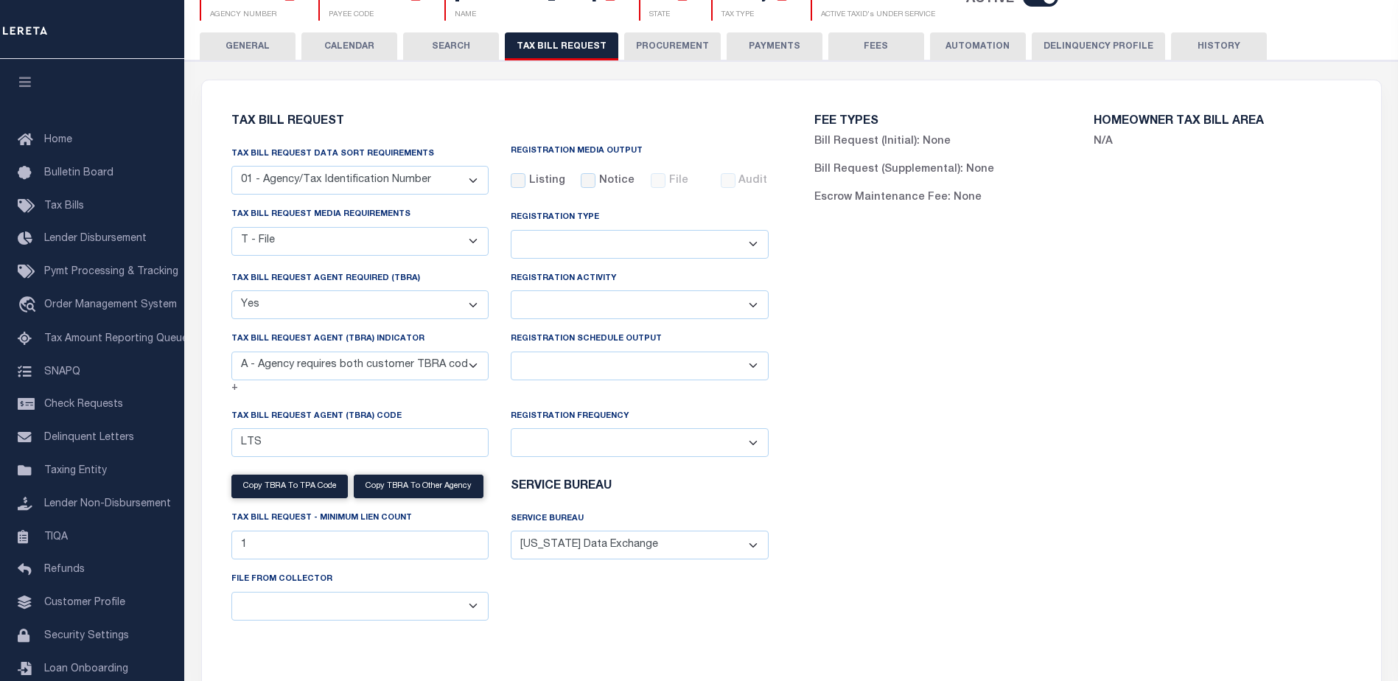
click at [473, 370] on select "A - Agency requires both customer TBRA code and LERETA TBRA code. B - Agency re…" at bounding box center [360, 365] width 258 height 29
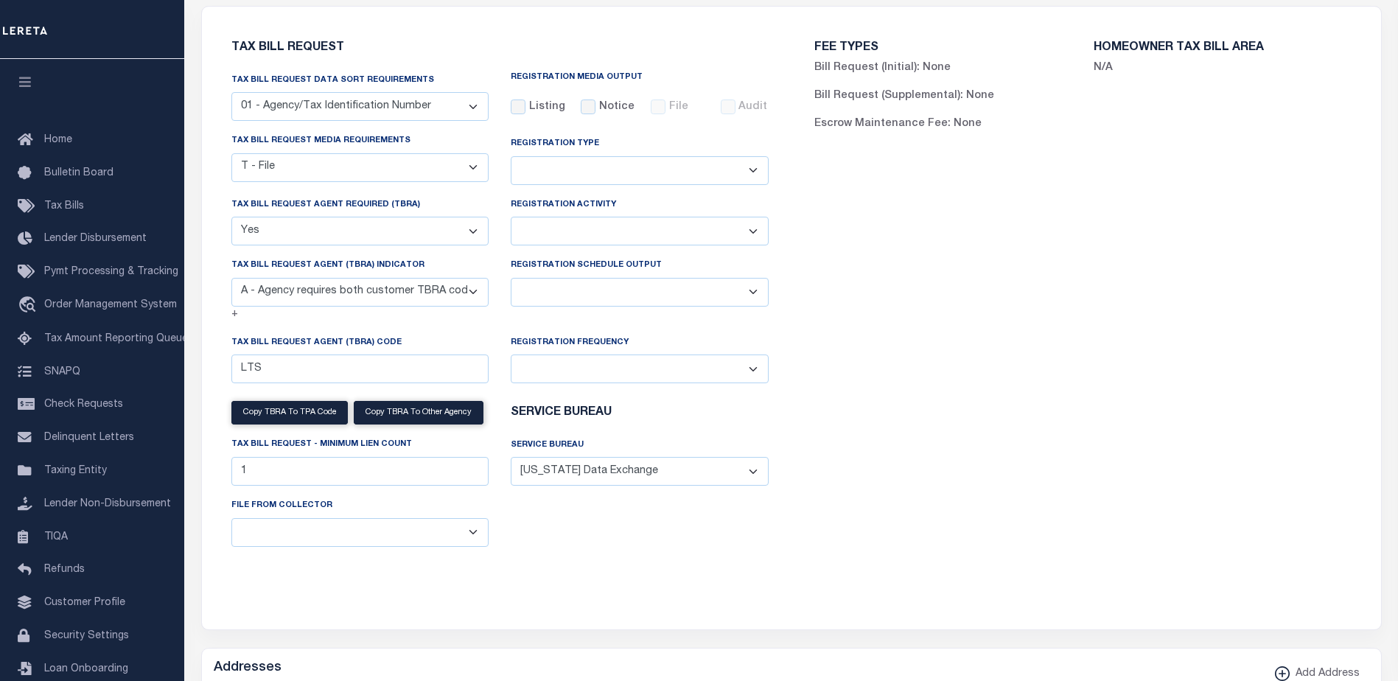
click at [472, 295] on select "A - Agency requires both customer TBRA code and LERETA TBRA code. B - Agency re…" at bounding box center [360, 292] width 258 height 29
click at [952, 273] on div "FEE TYPES Bill Request (Initial): None Bill Request (Supplemental): None Escrow…" at bounding box center [1082, 309] width 583 height 570
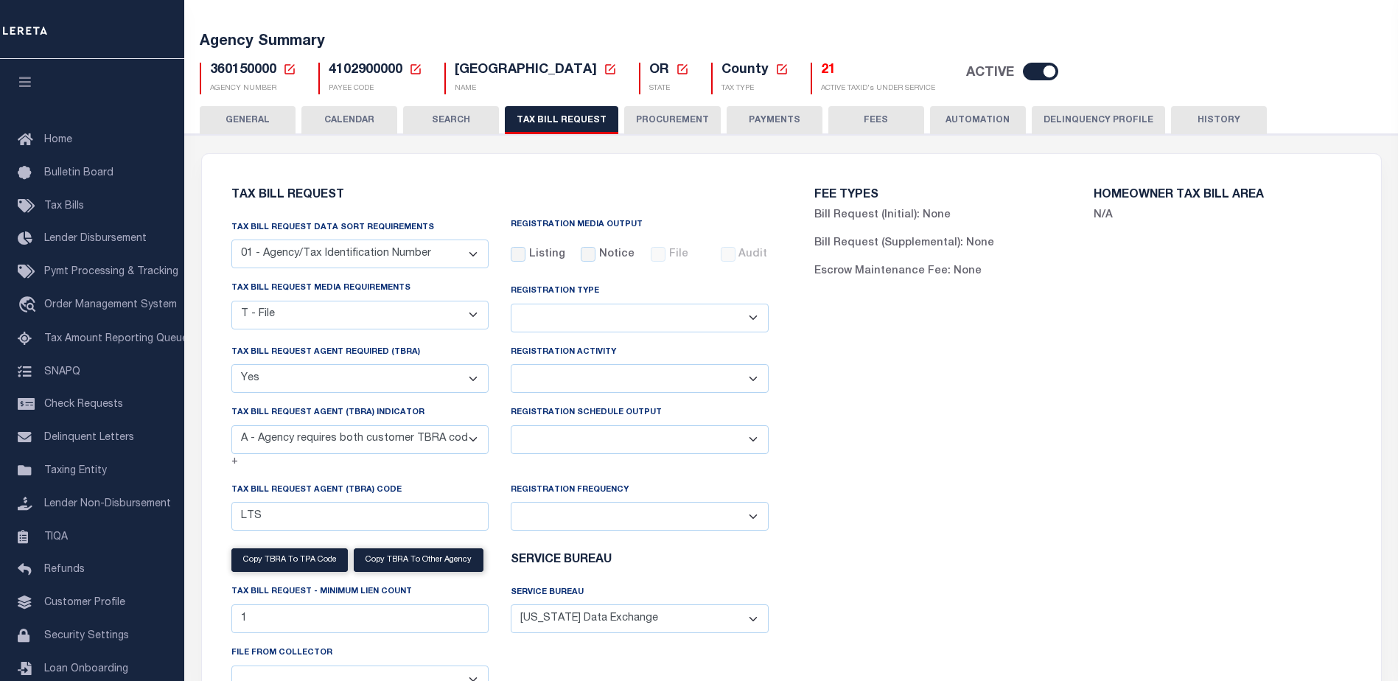
scroll to position [0, 0]
